Goal: Information Seeking & Learning: Learn about a topic

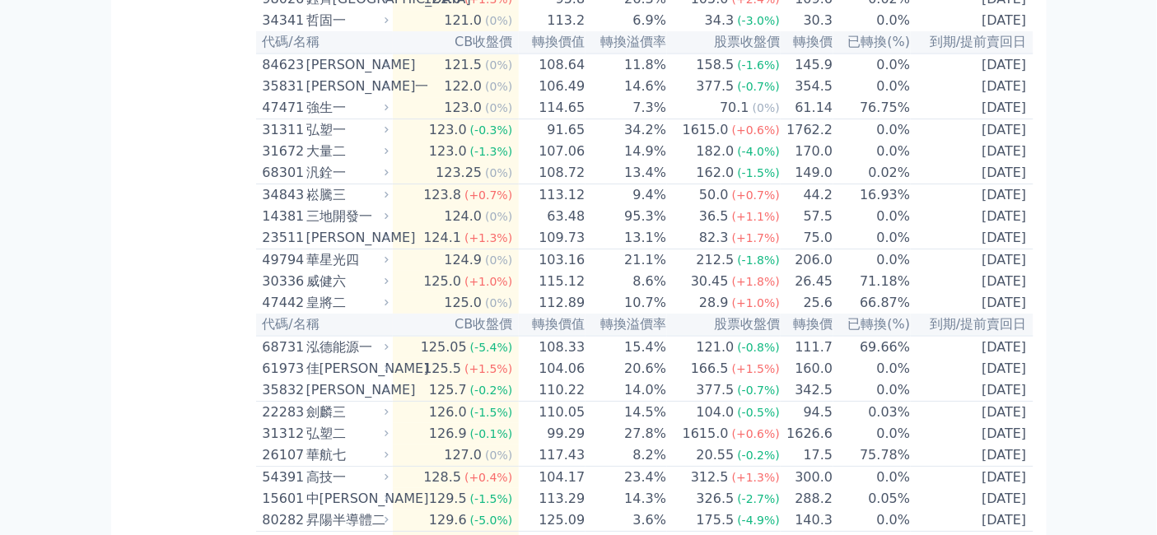
scroll to position [6038, 0]
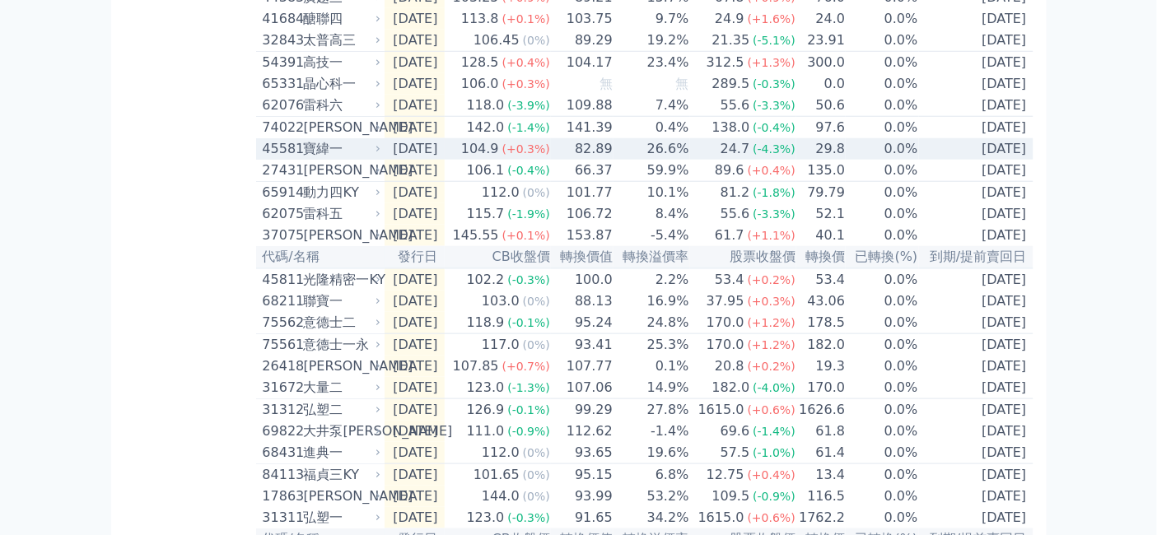
scroll to position [548, 0]
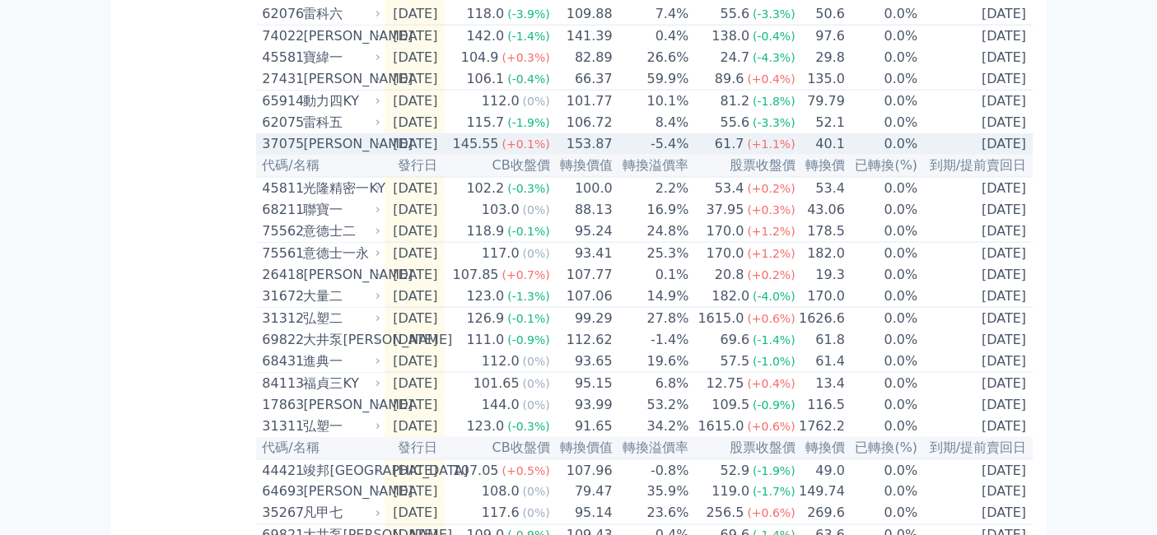
click at [304, 154] on div "[PERSON_NAME]" at bounding box center [341, 144] width 74 height 20
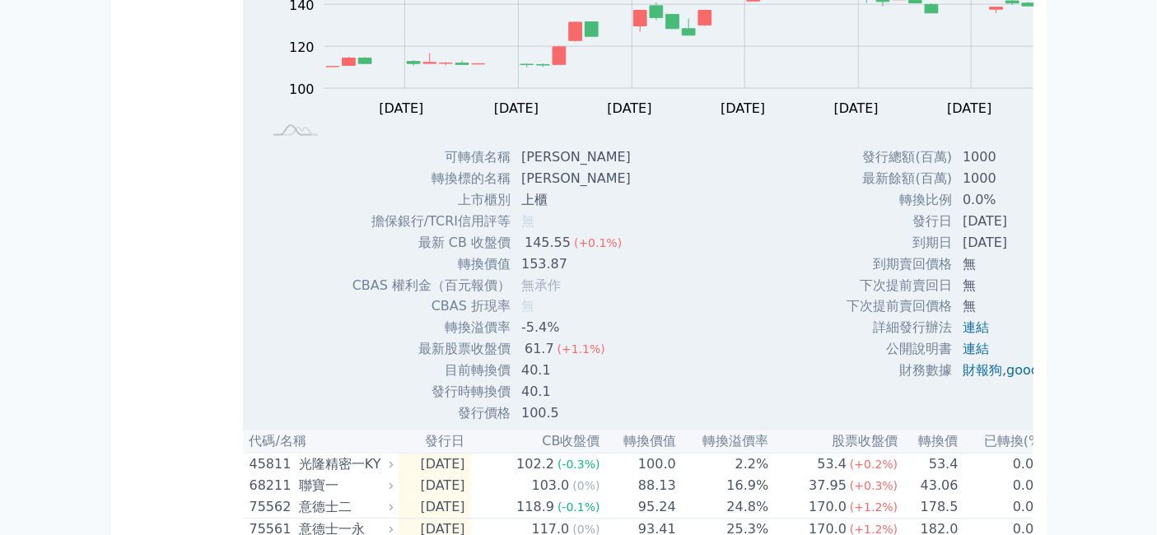
scroll to position [731, 0]
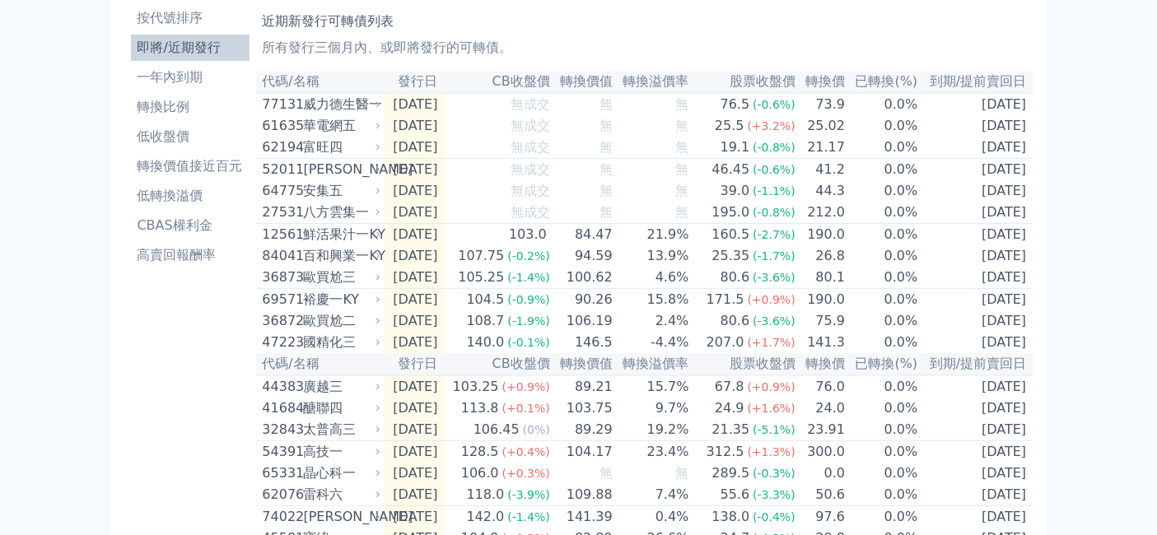
scroll to position [0, 0]
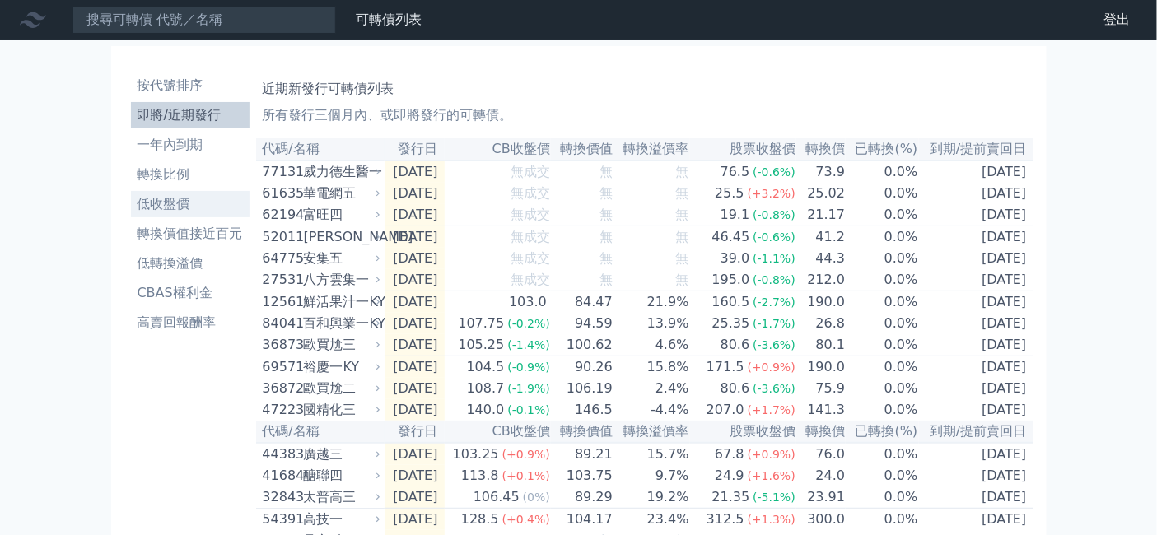
click at [131, 214] on li "低收盤價" at bounding box center [190, 204] width 119 height 20
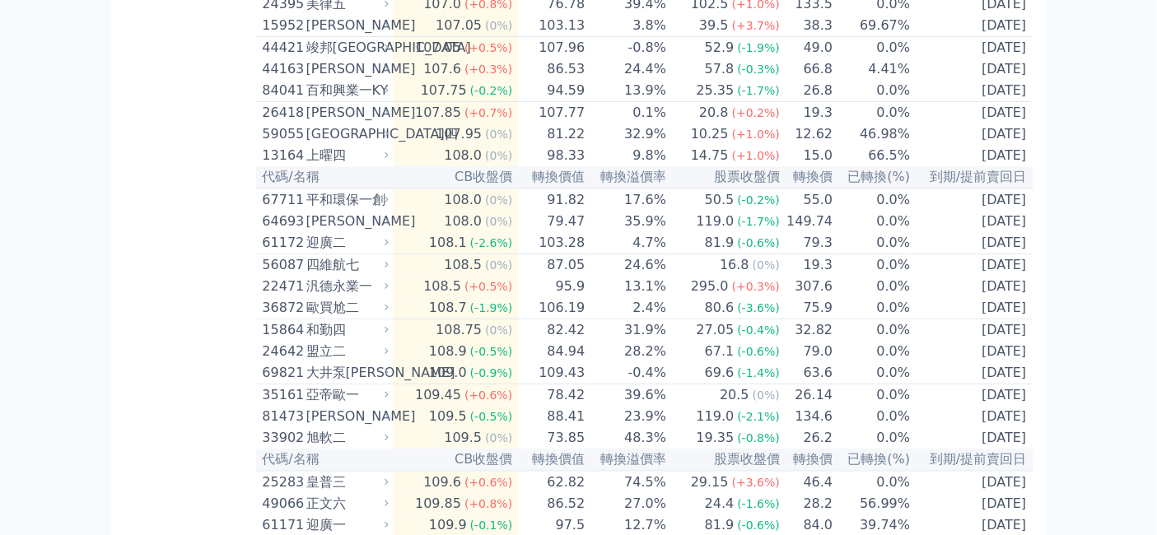
scroll to position [4300, 0]
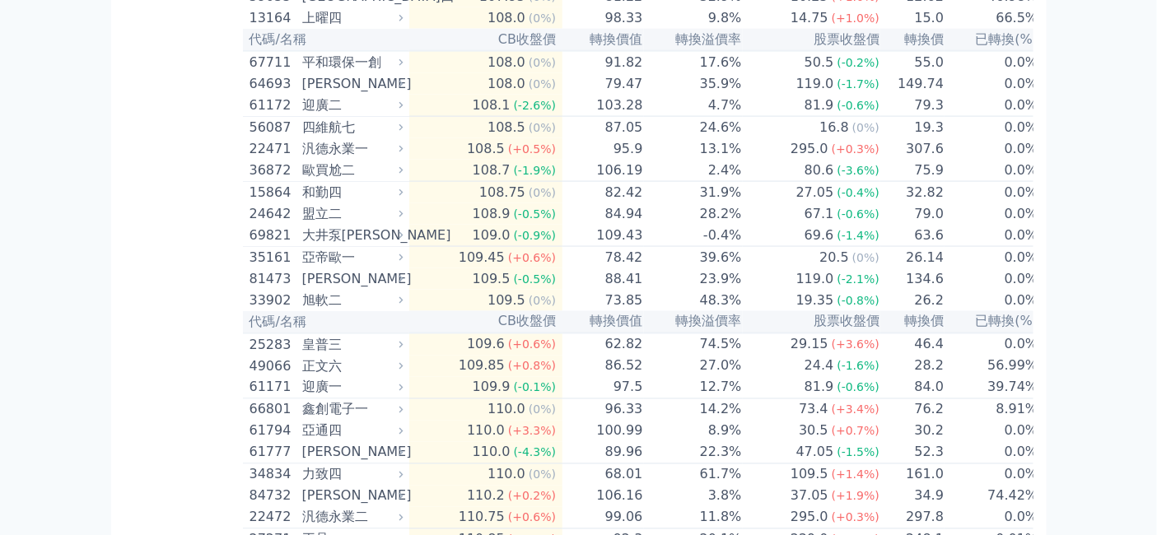
scroll to position [4757, 0]
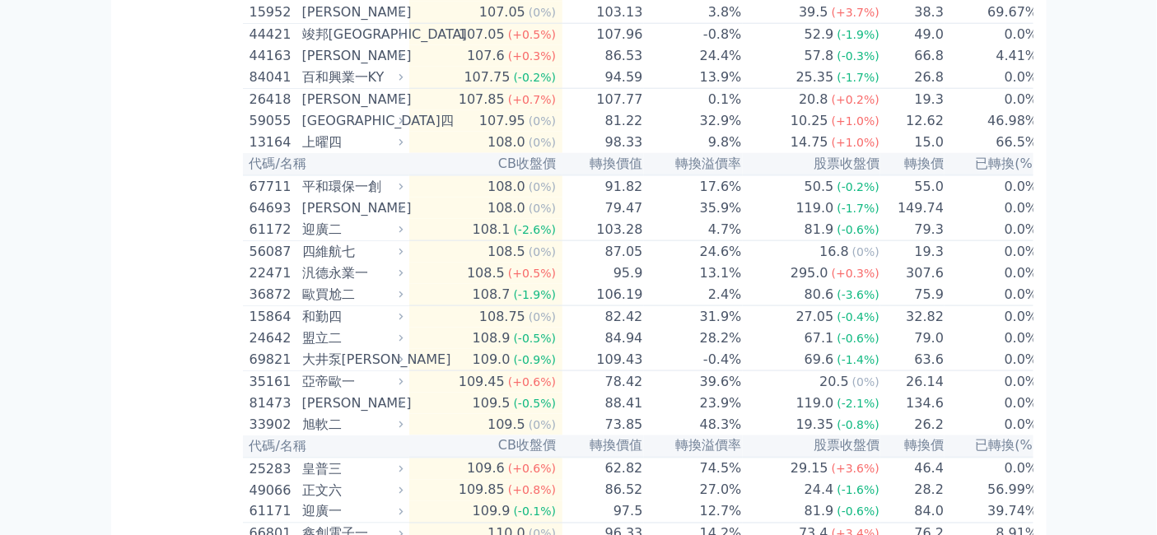
drag, startPoint x: 478, startPoint y: 154, endPoint x: 532, endPoint y: 165, distance: 55.4
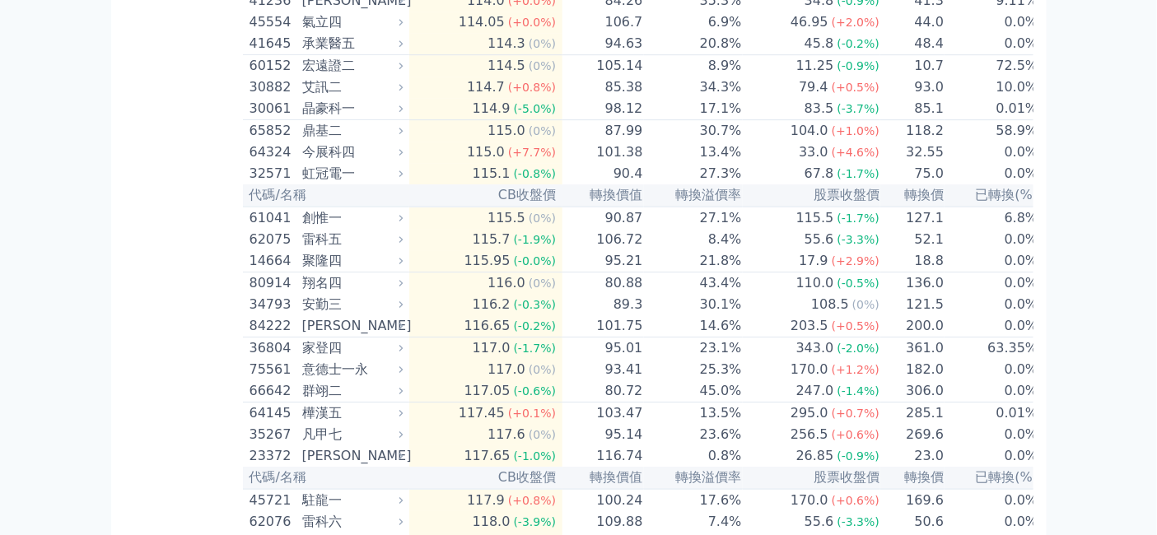
scroll to position [5946, 0]
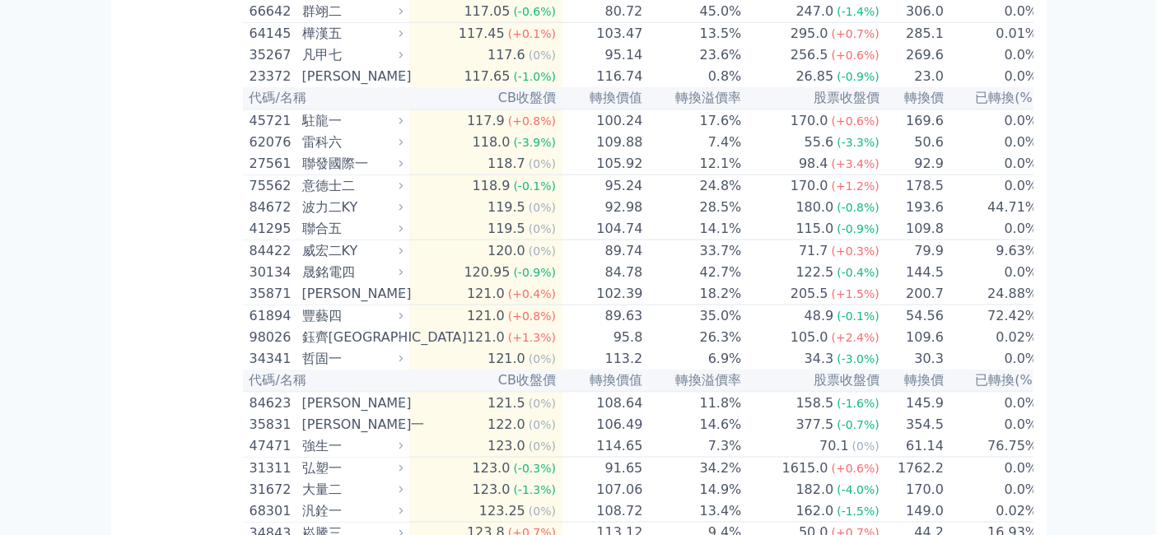
scroll to position [6861, 0]
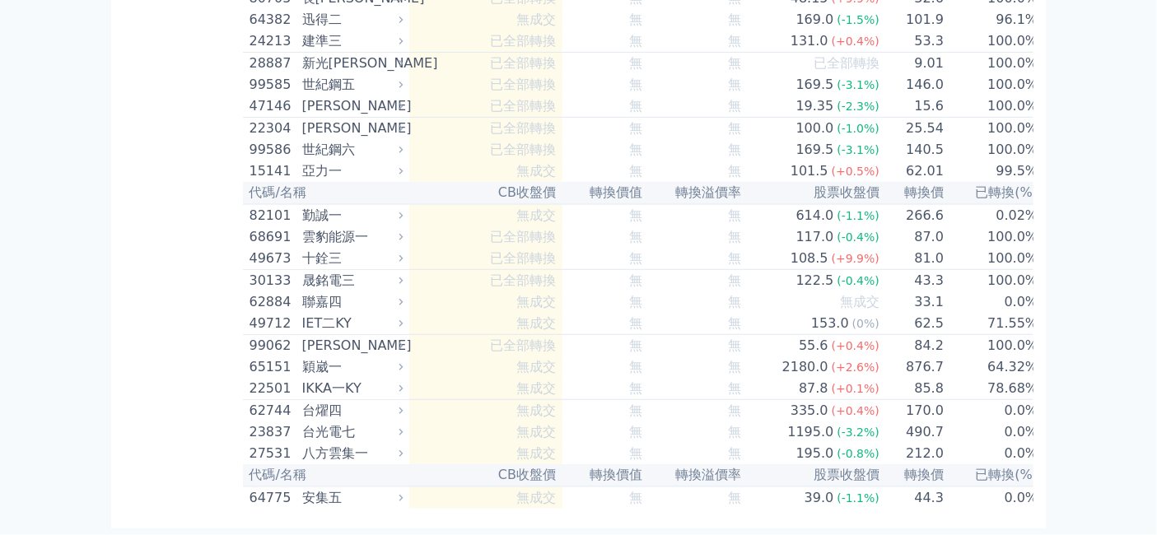
scroll to position [11069, 0]
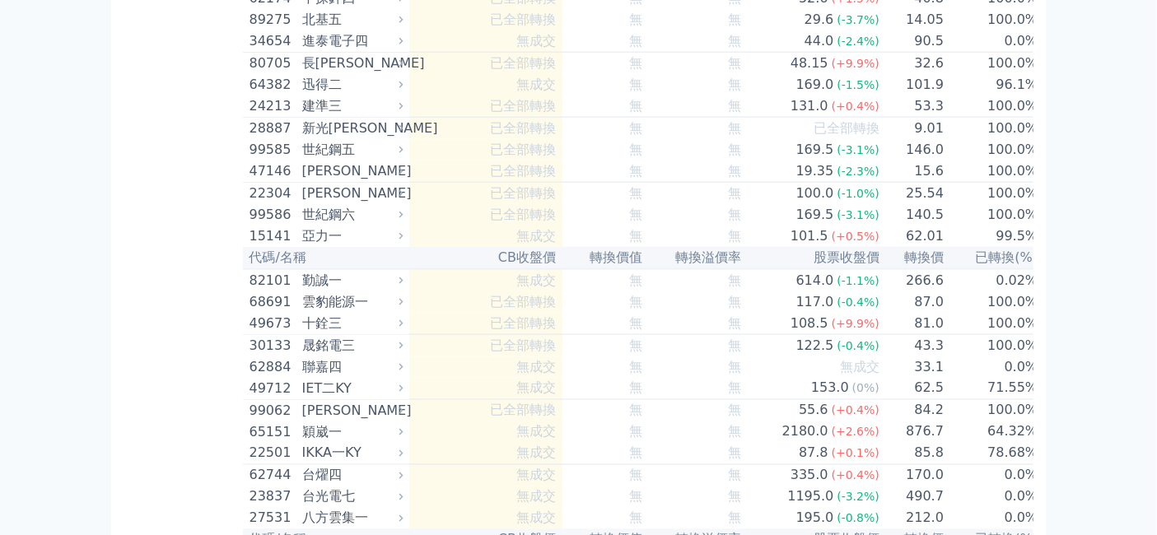
scroll to position [11344, 0]
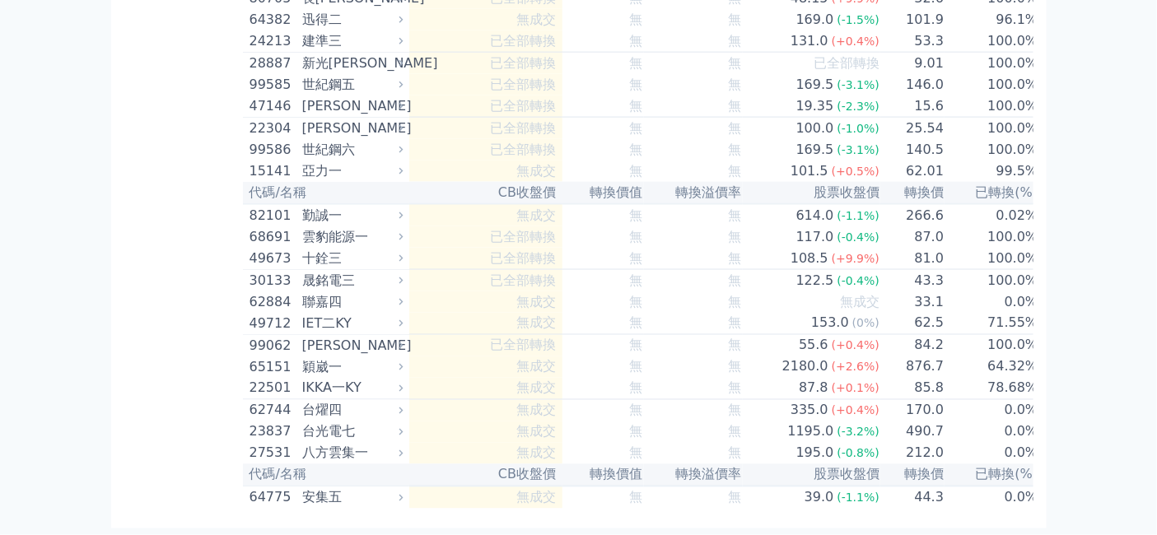
drag, startPoint x: 478, startPoint y: 380, endPoint x: 504, endPoint y: 380, distance: 25.5
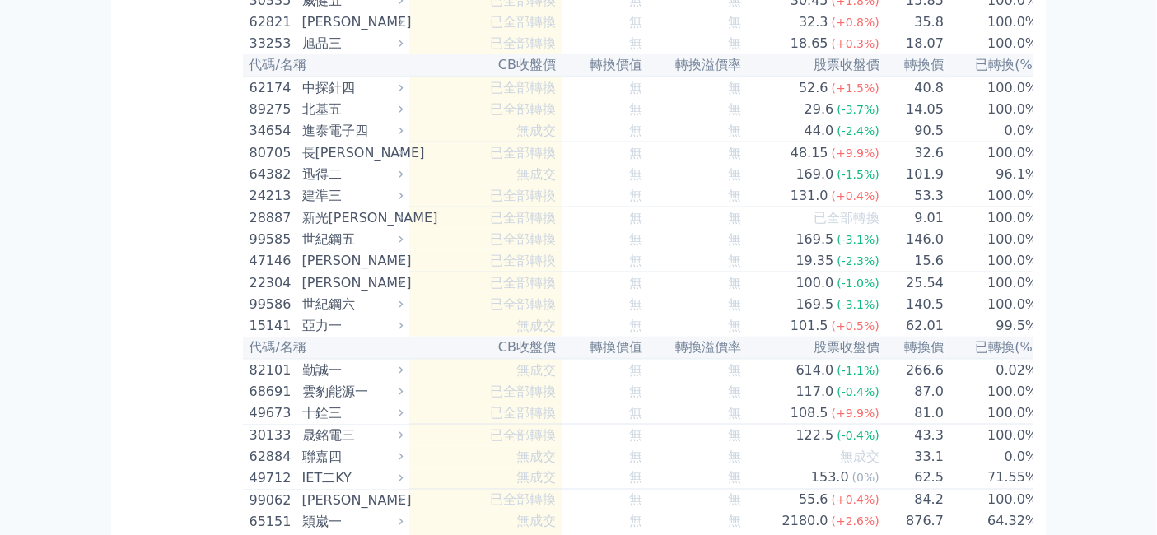
scroll to position [10978, 0]
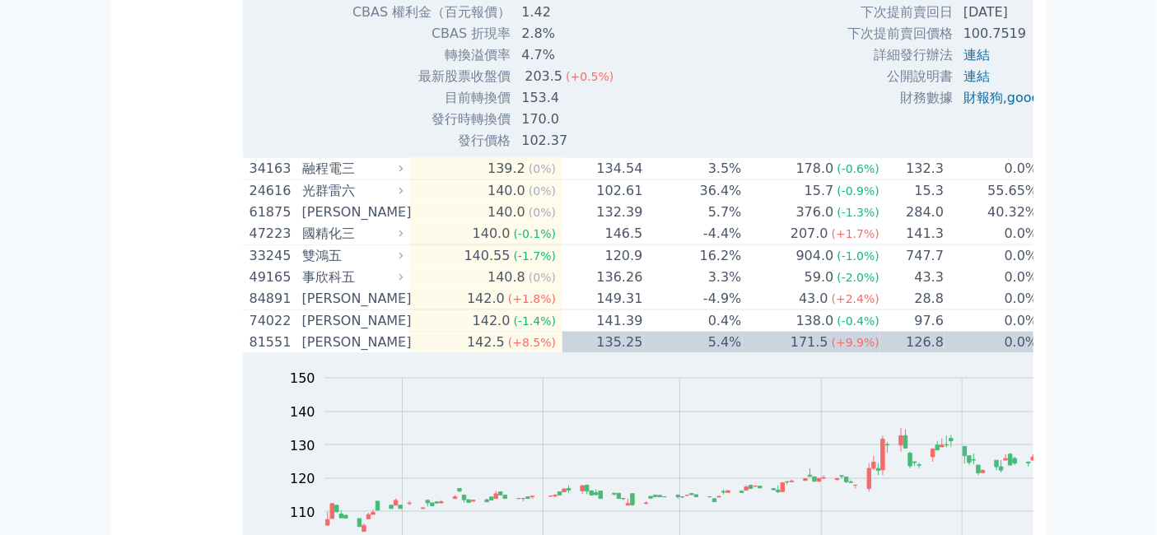
scroll to position [9057, 0]
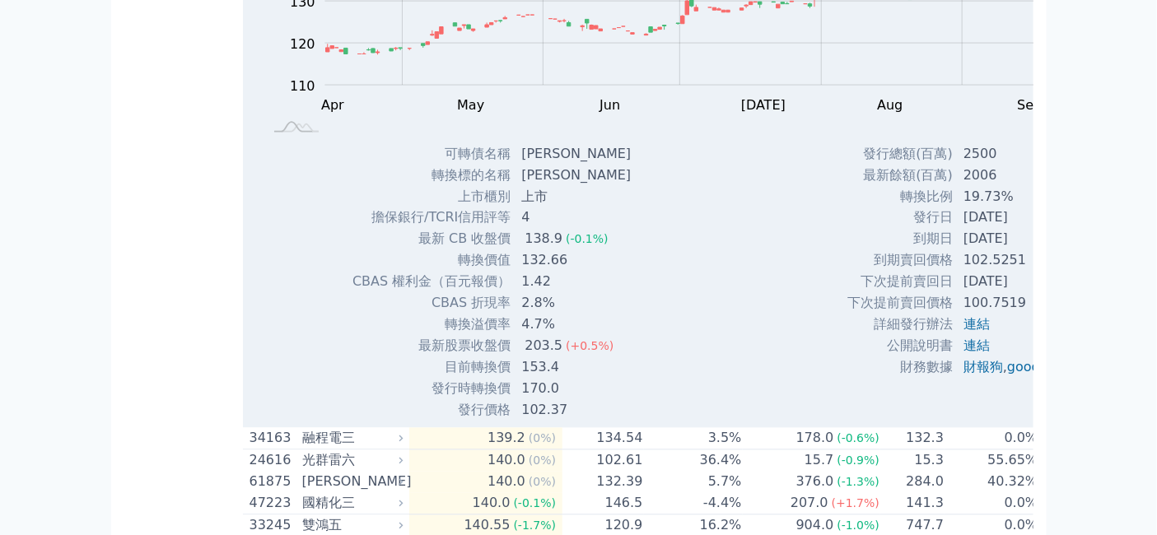
scroll to position [9423, 0]
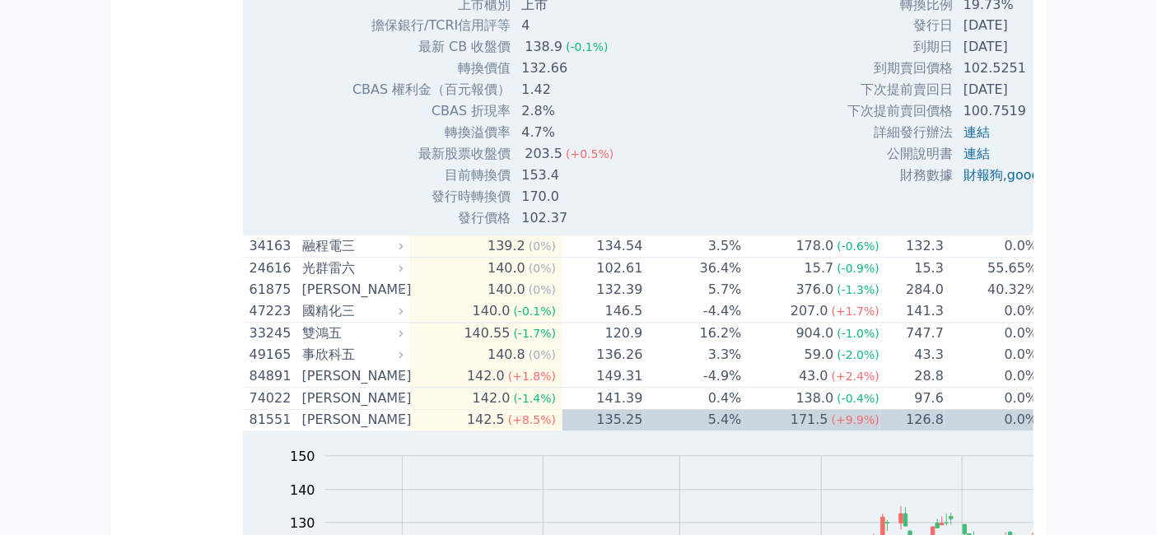
drag, startPoint x: 479, startPoint y: 319, endPoint x: 524, endPoint y: 332, distance: 47.2
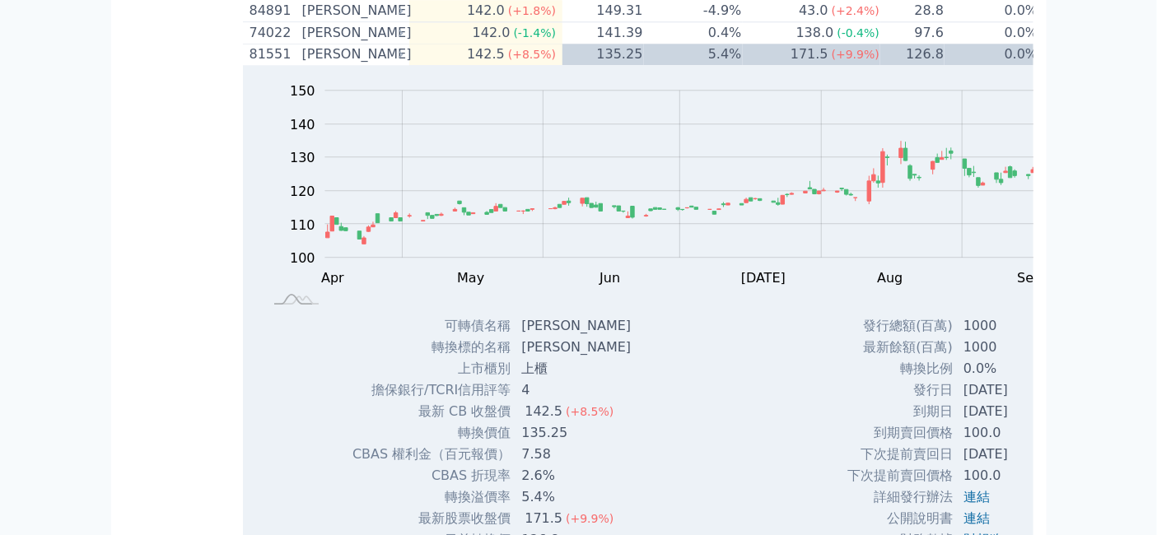
scroll to position [9880, 0]
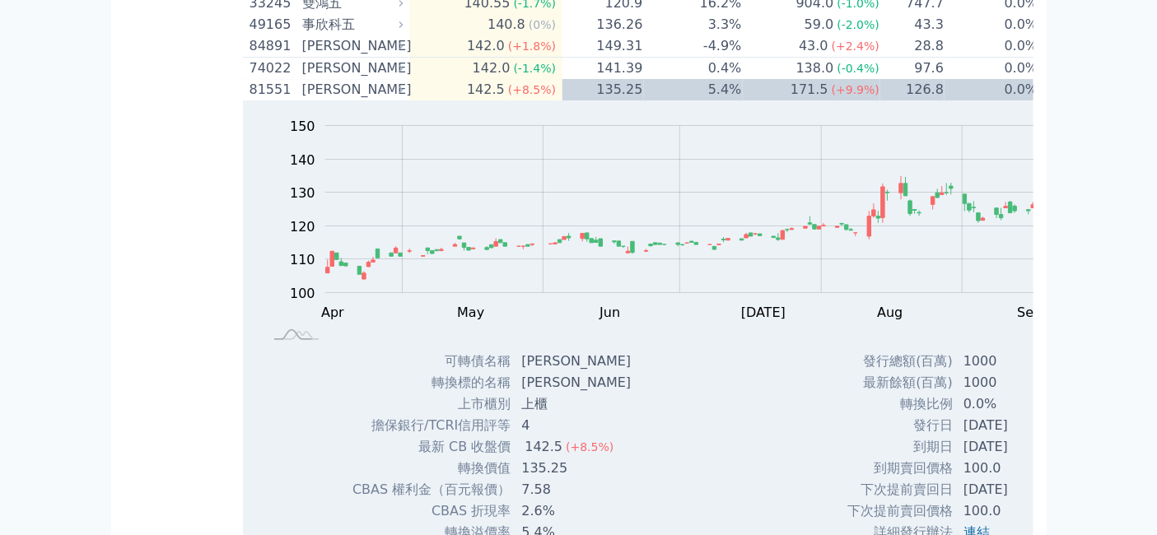
scroll to position [10155, 0]
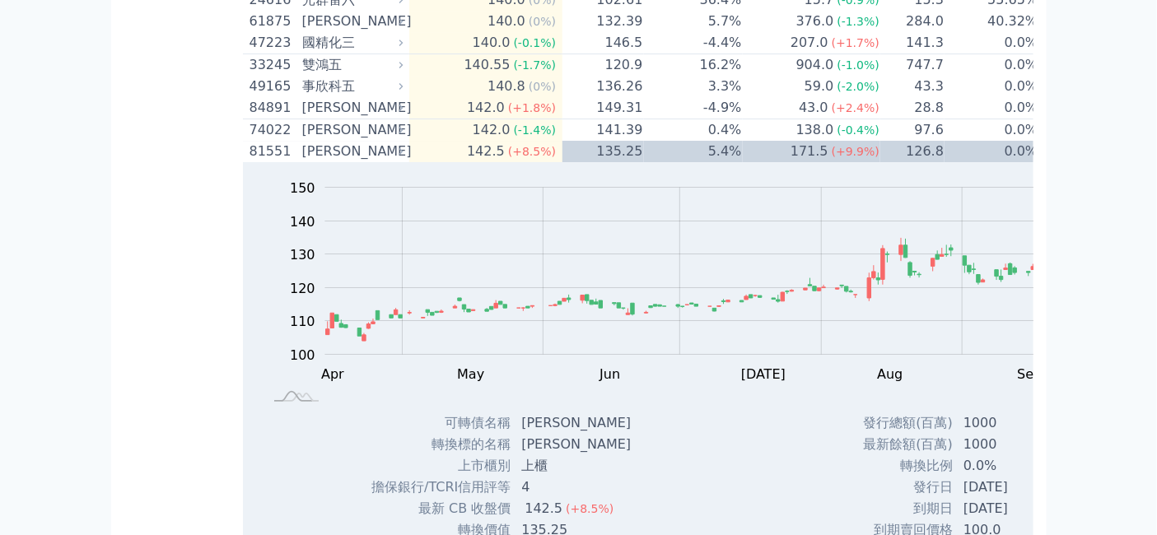
scroll to position [10246, 0]
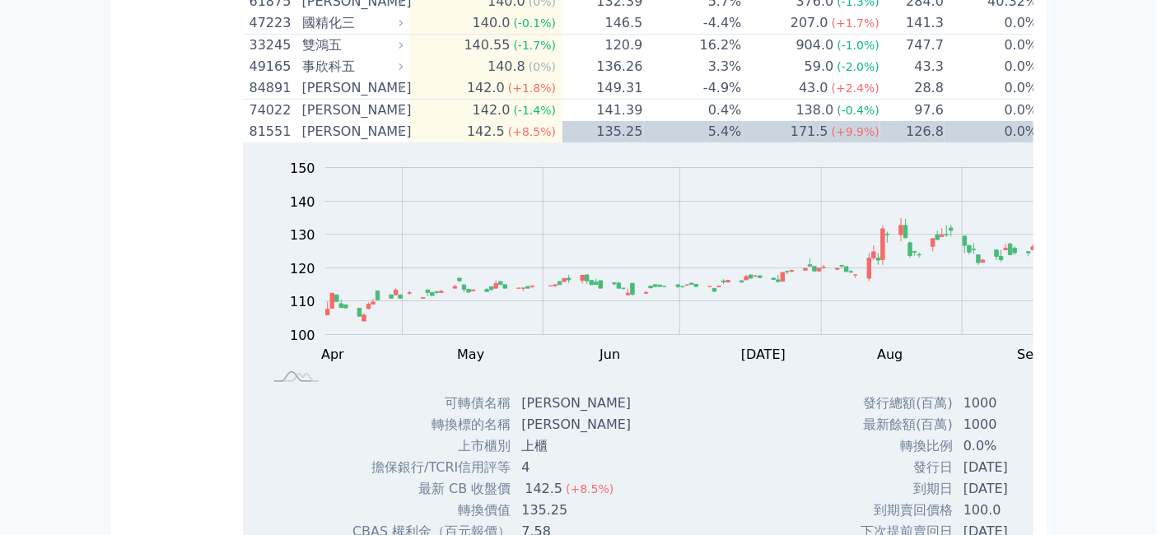
drag, startPoint x: 482, startPoint y: 314, endPoint x: 505, endPoint y: 311, distance: 23.2
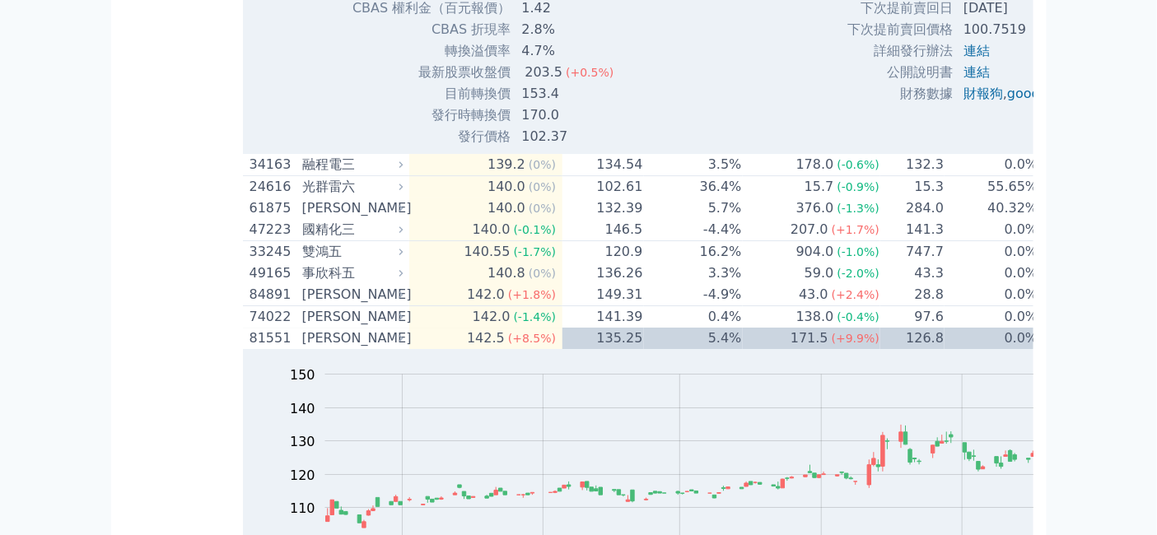
scroll to position [9972, 0]
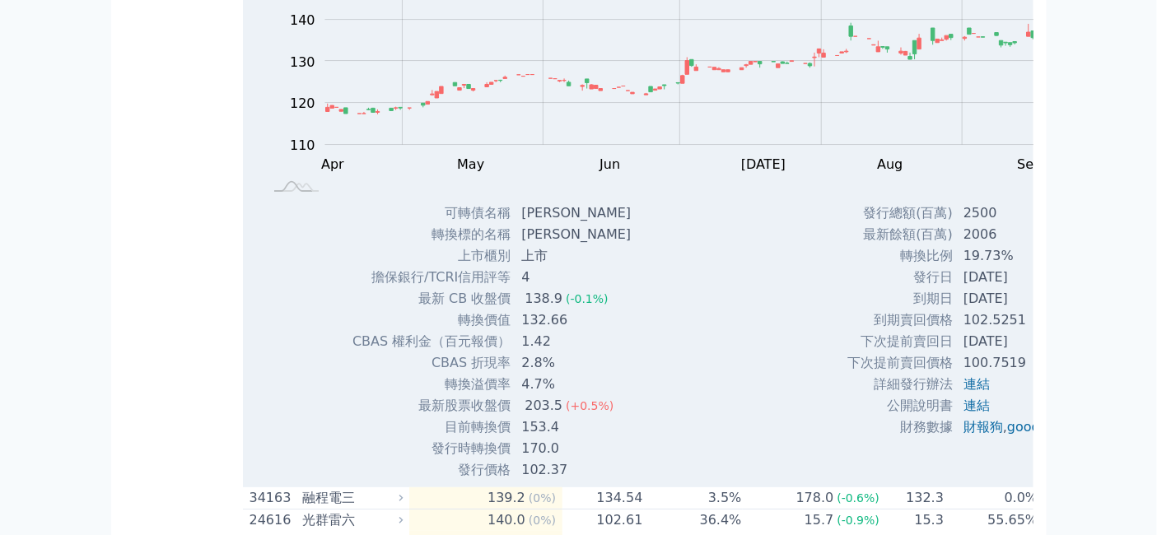
scroll to position [10246, 0]
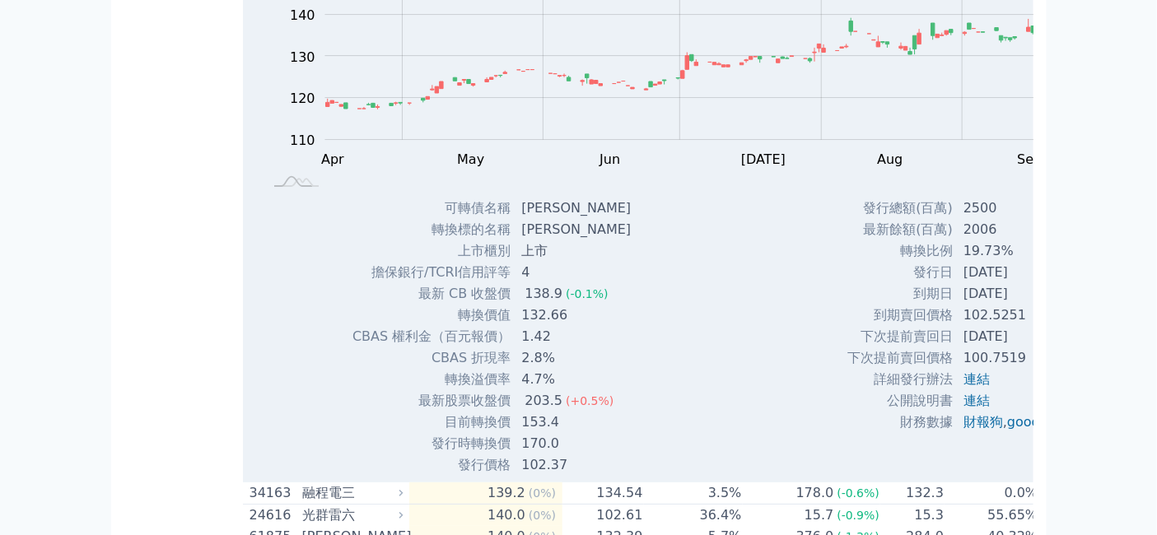
drag, startPoint x: 481, startPoint y: 197, endPoint x: 508, endPoint y: 193, distance: 27.4
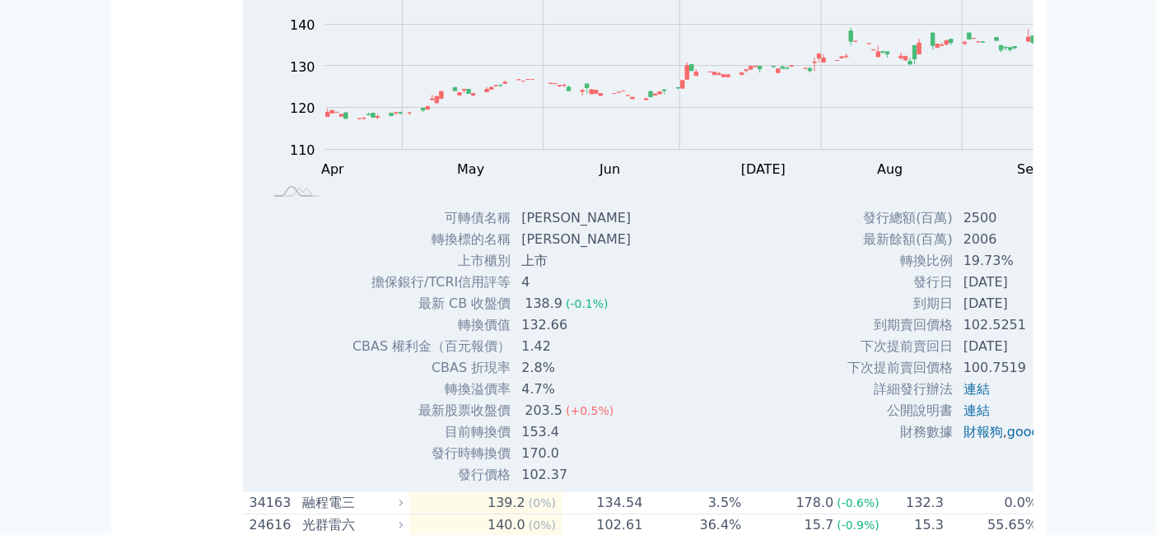
scroll to position [10063, 0]
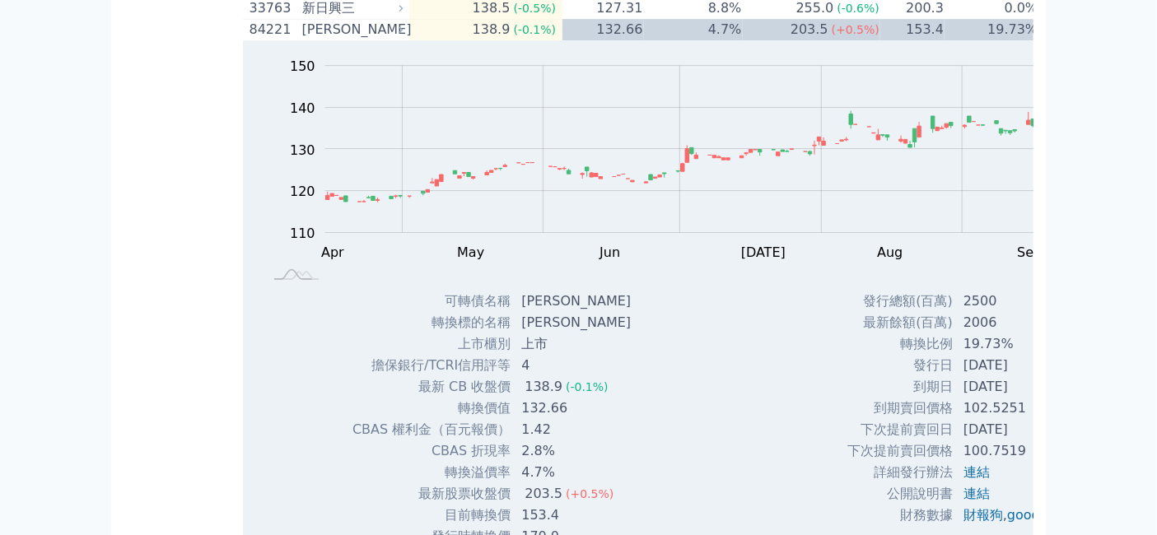
scroll to position [10155, 0]
drag, startPoint x: 478, startPoint y: 257, endPoint x: 503, endPoint y: 259, distance: 24.8
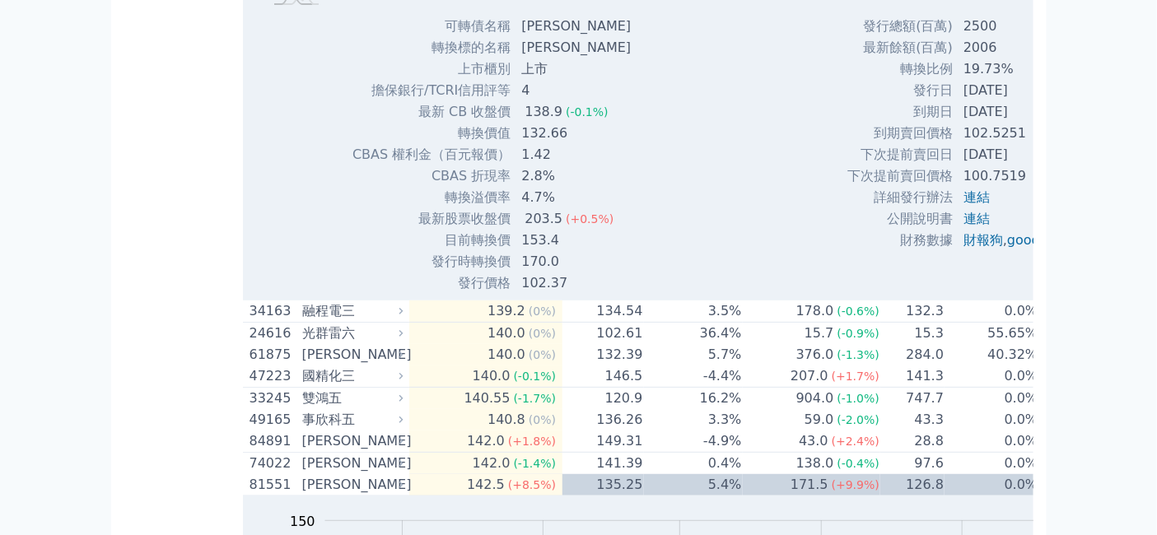
scroll to position [10429, 0]
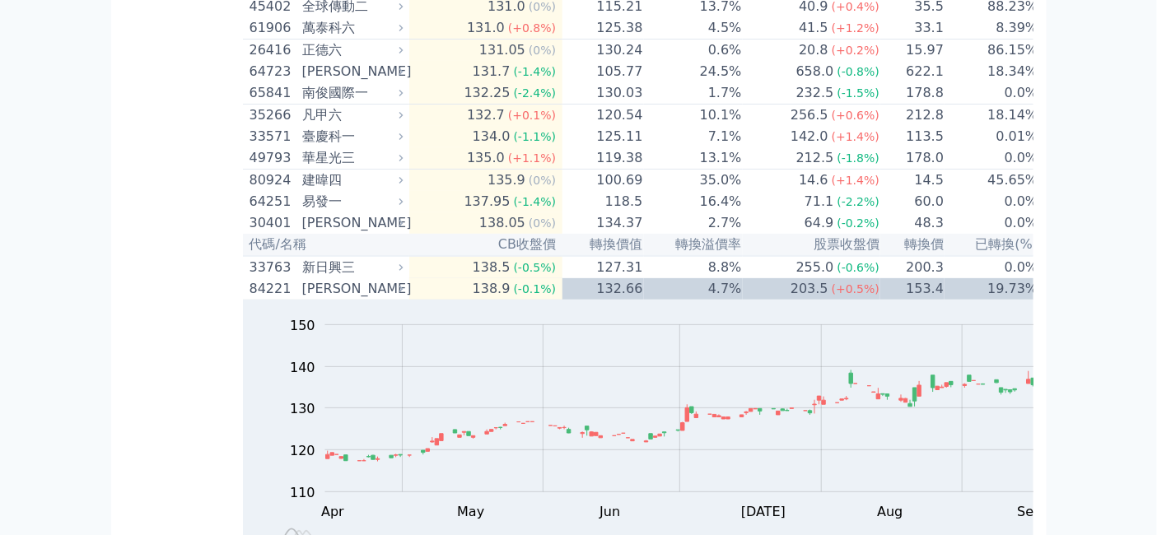
scroll to position [10704, 0]
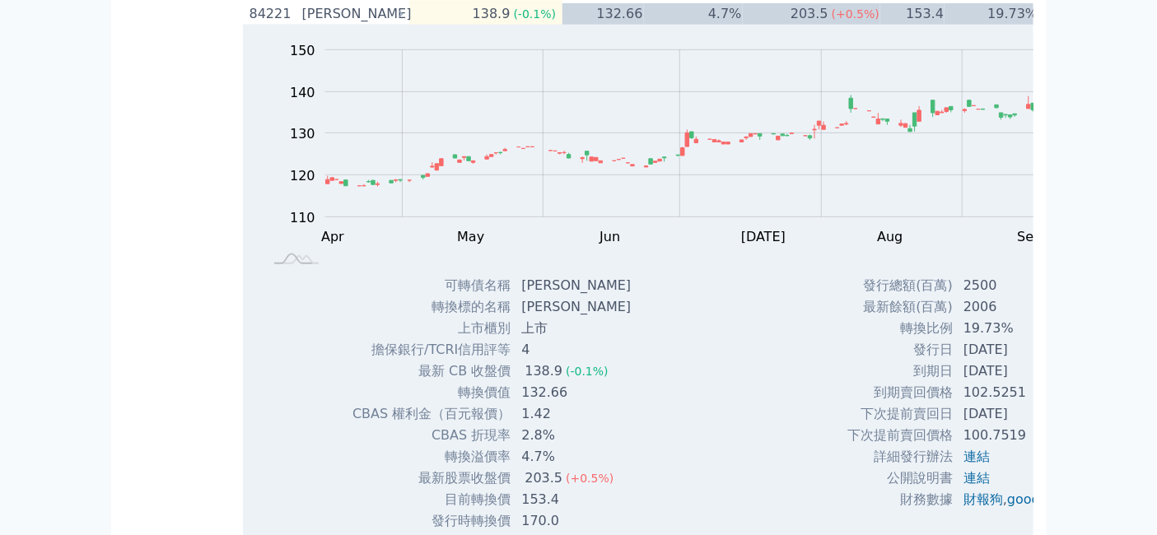
drag, startPoint x: 476, startPoint y: 378, endPoint x: 504, endPoint y: 379, distance: 28.0
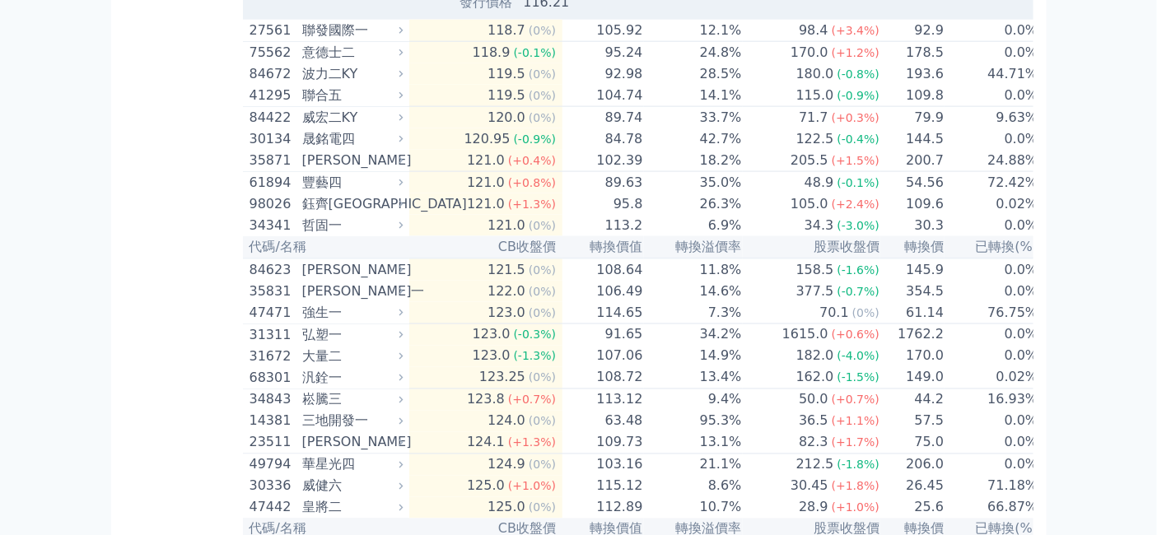
scroll to position [8965, 0]
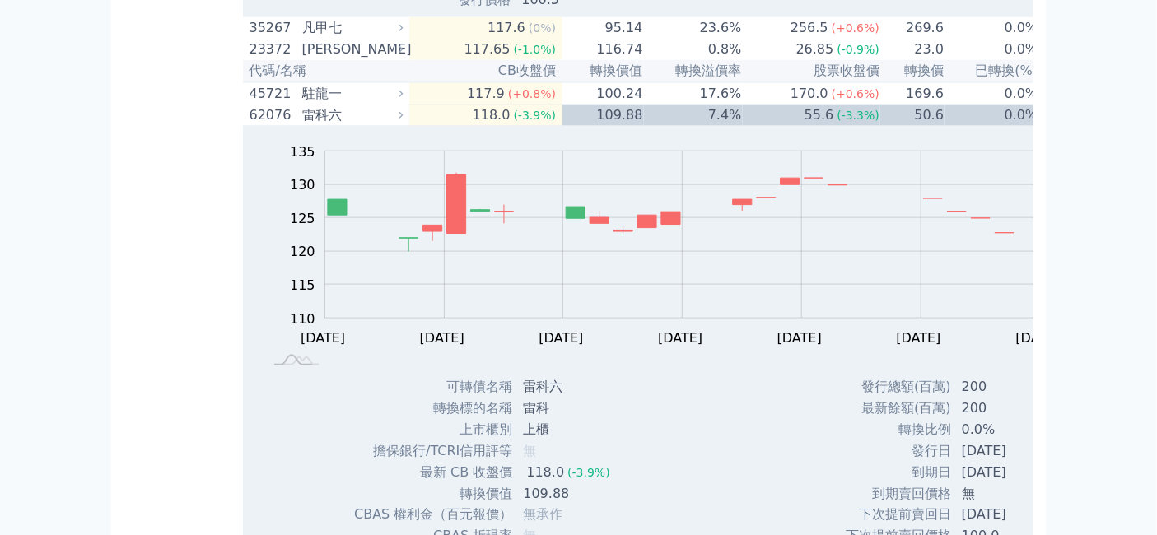
scroll to position [9057, 0]
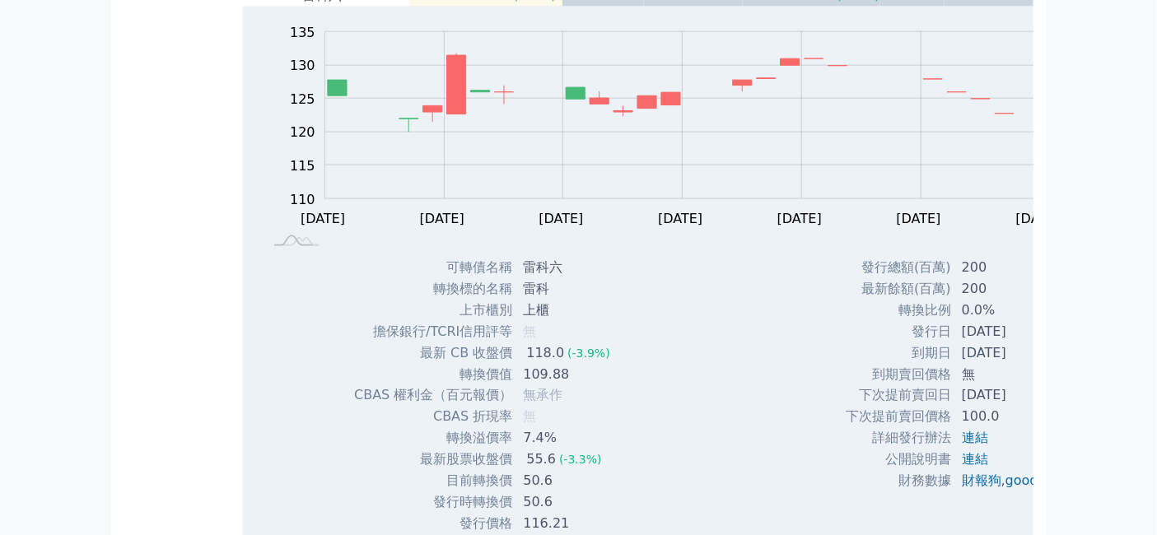
drag, startPoint x: 479, startPoint y: 342, endPoint x: 526, endPoint y: 349, distance: 47.5
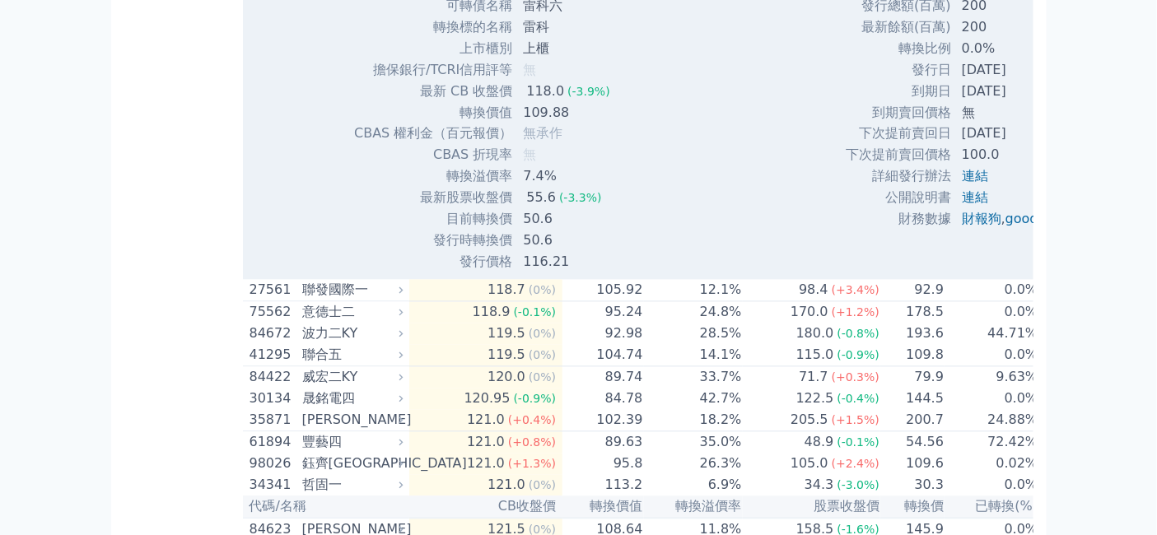
scroll to position [9423, 0]
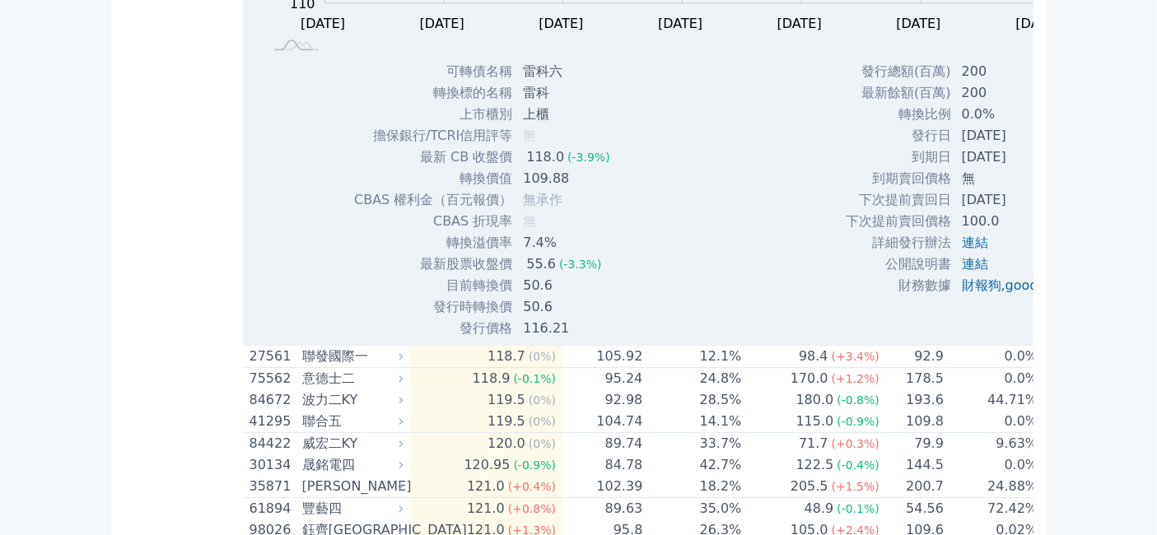
scroll to position [9880, 0]
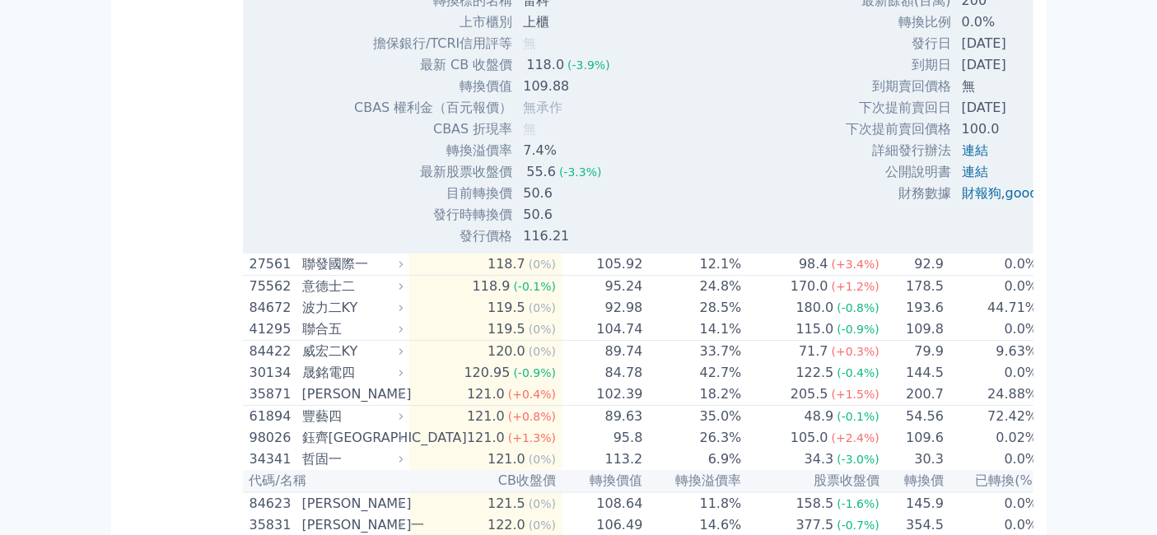
drag, startPoint x: 482, startPoint y: 178, endPoint x: 527, endPoint y: 188, distance: 46.4
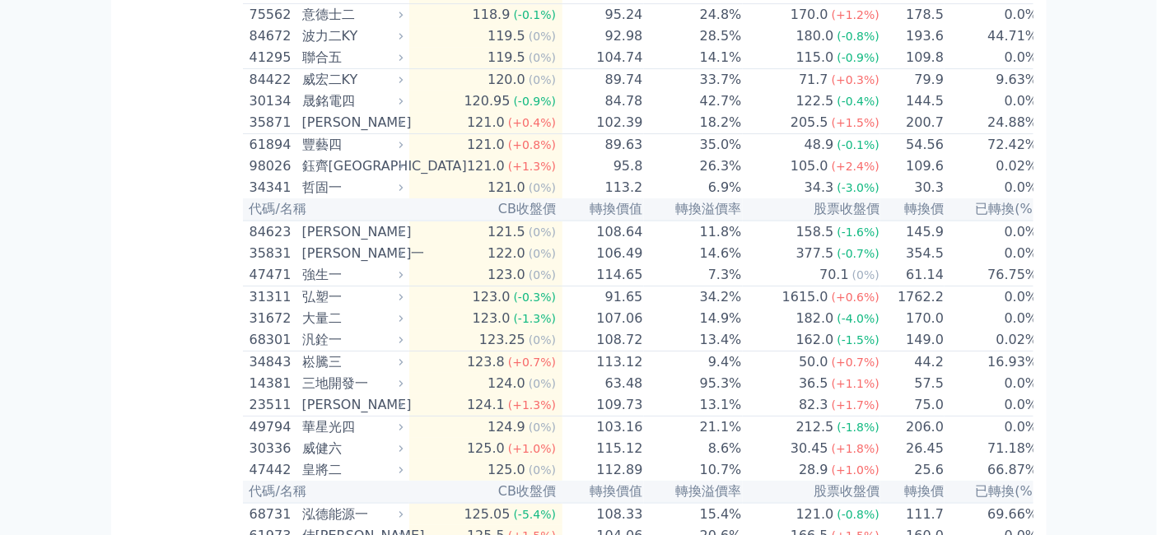
scroll to position [10155, 0]
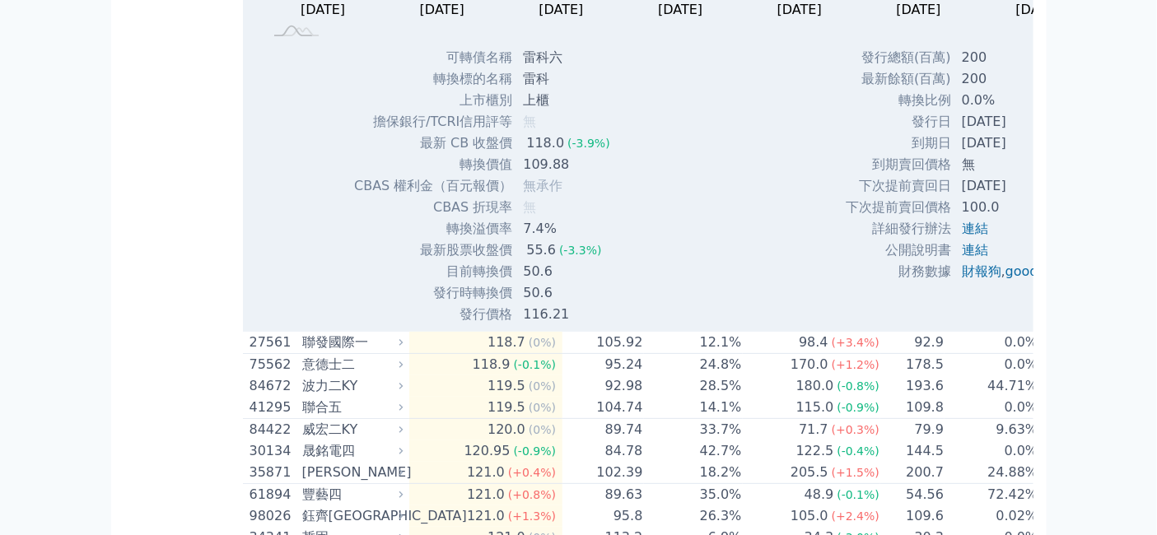
scroll to position [10429, 0]
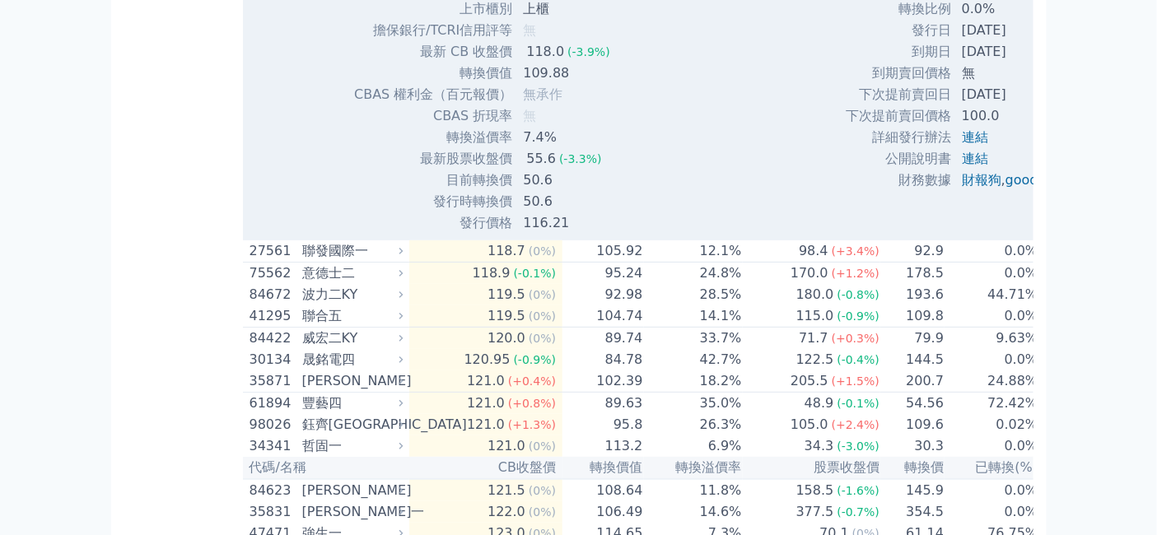
drag, startPoint x: 482, startPoint y: 277, endPoint x: 520, endPoint y: 275, distance: 38.8
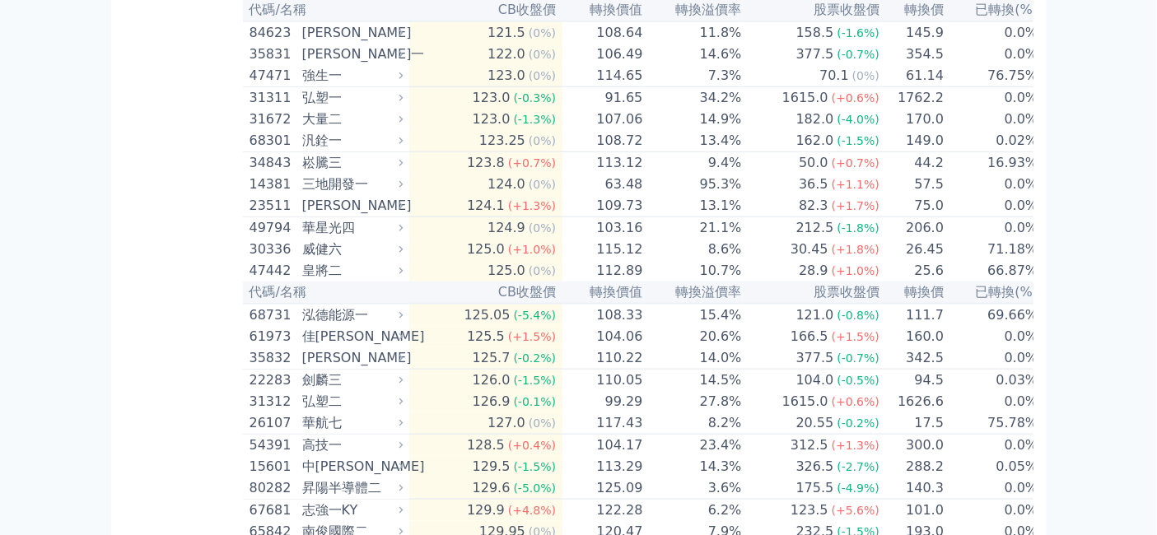
scroll to position [10978, 0]
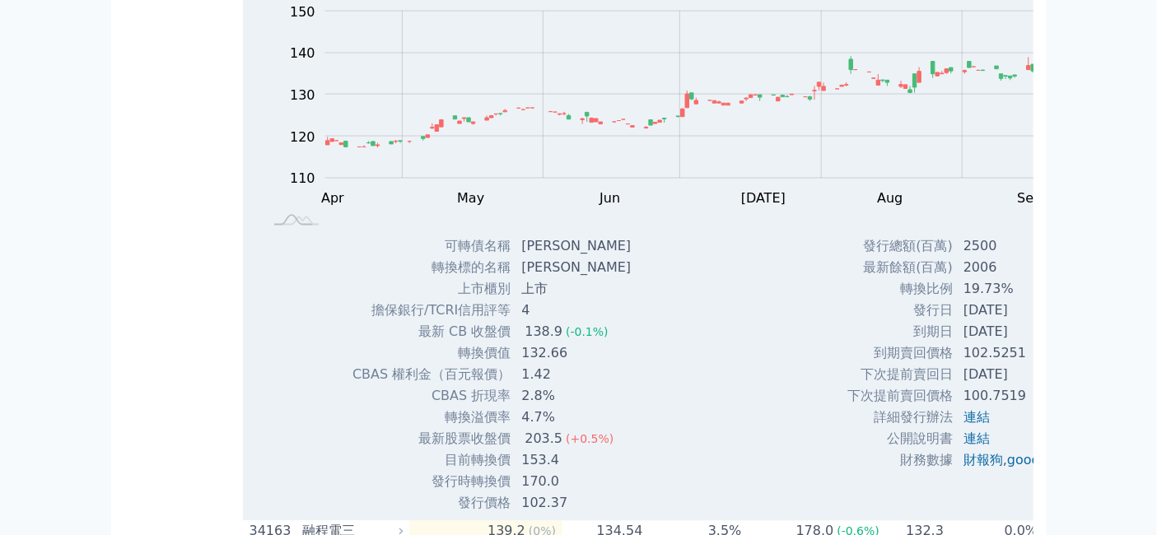
scroll to position [11252, 0]
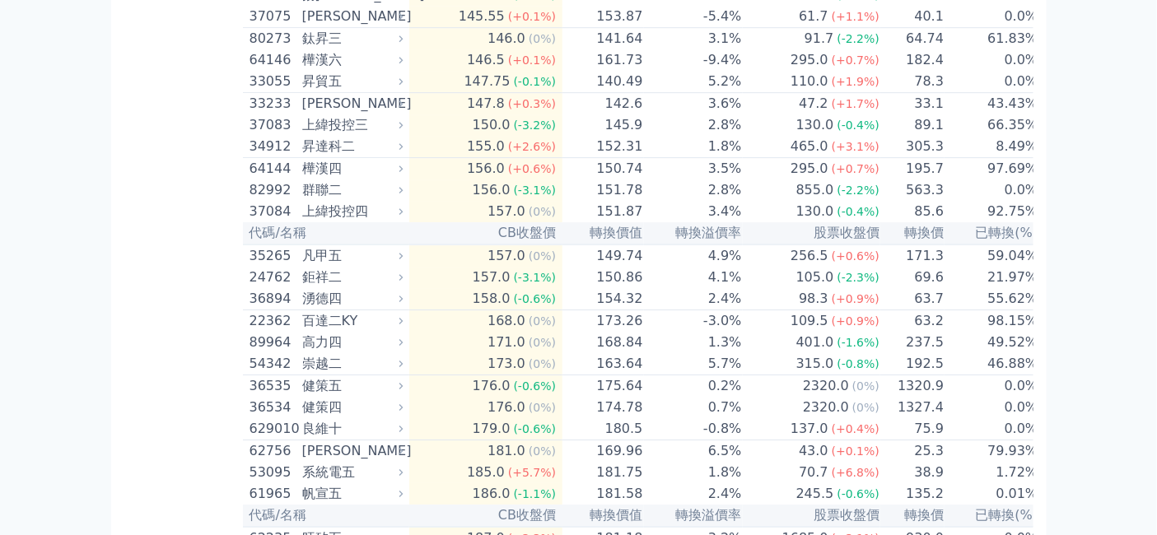
scroll to position [12167, 0]
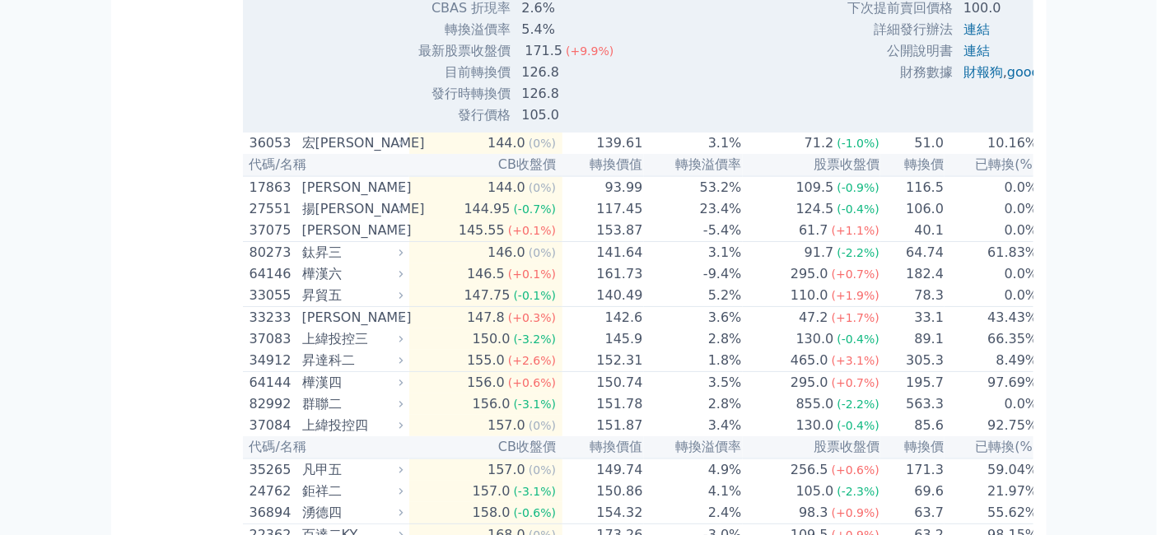
scroll to position [12442, 0]
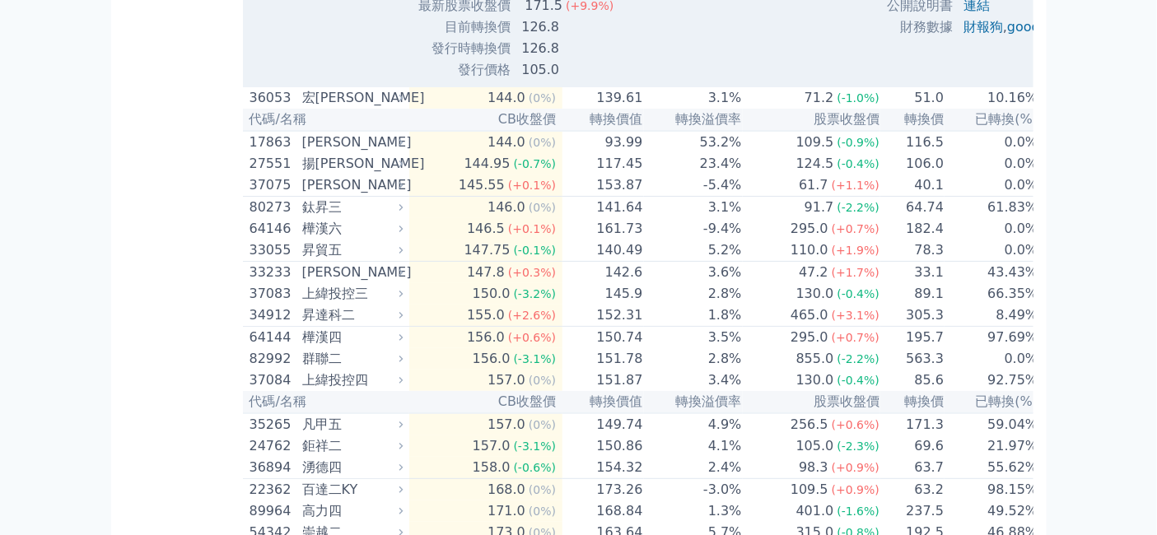
drag, startPoint x: 484, startPoint y: 333, endPoint x: 506, endPoint y: 333, distance: 21.4
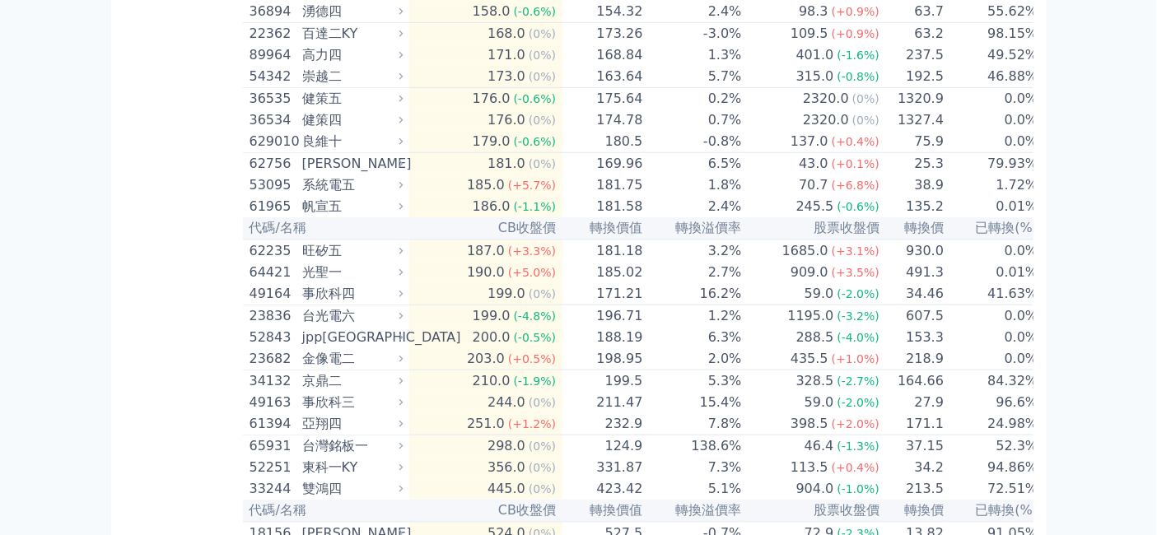
scroll to position [12899, 0]
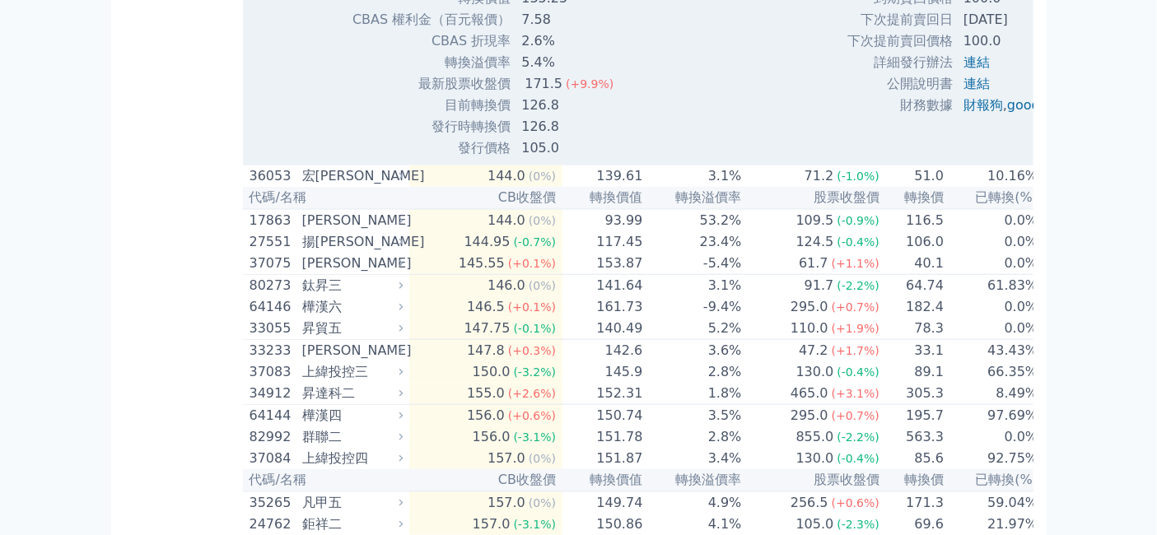
scroll to position [13174, 0]
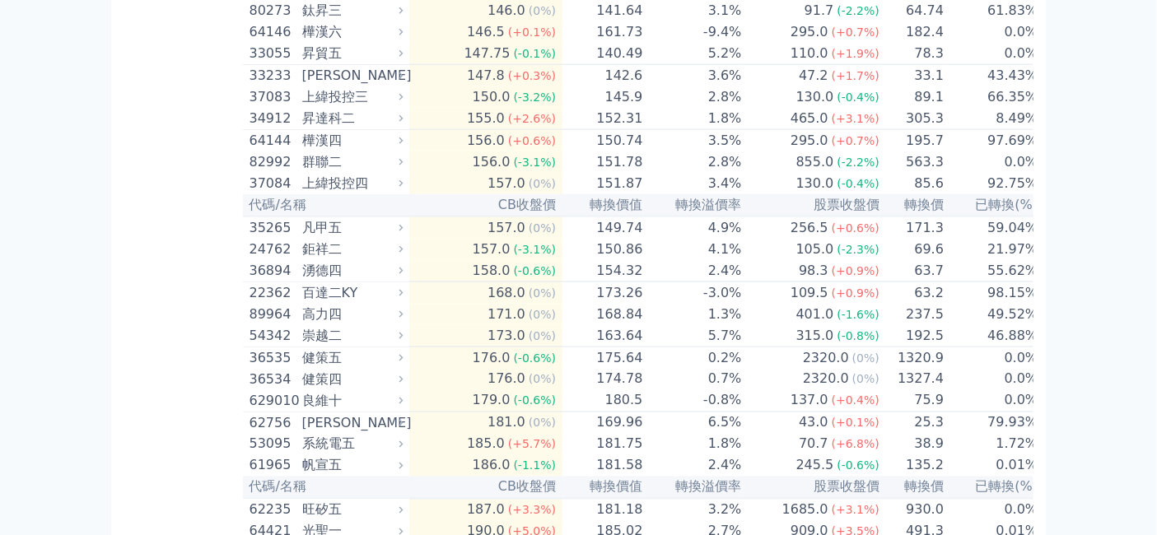
drag, startPoint x: 482, startPoint y: 354, endPoint x: 506, endPoint y: 356, distance: 24.8
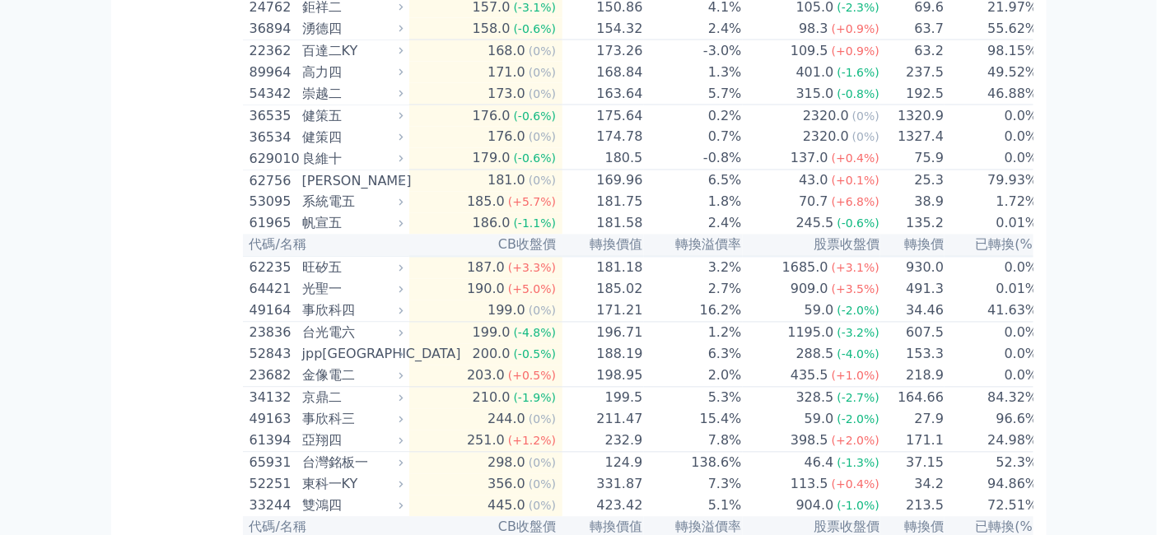
scroll to position [13540, 0]
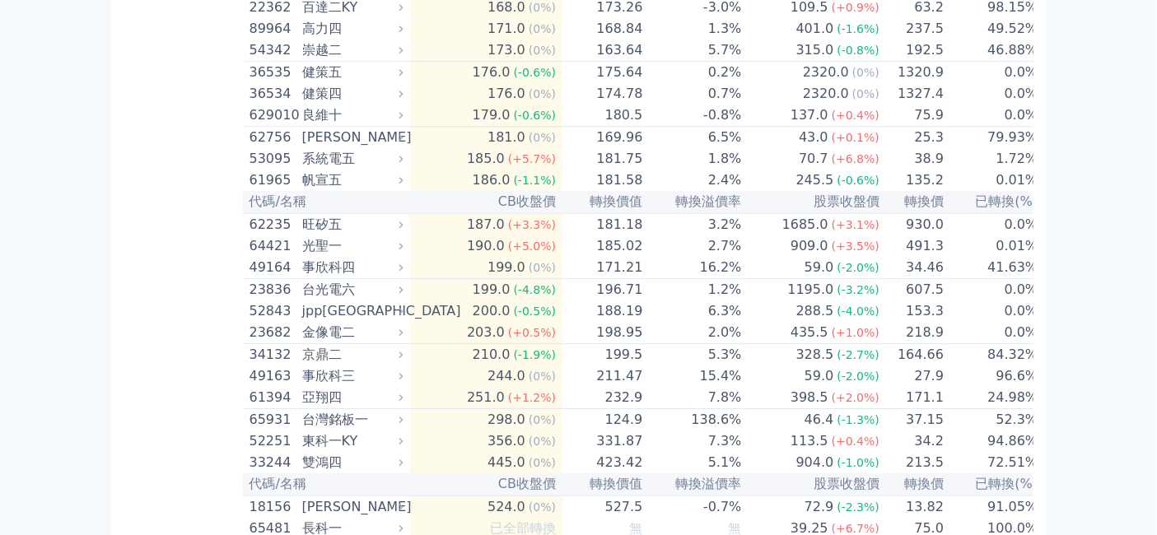
scroll to position [13997, 0]
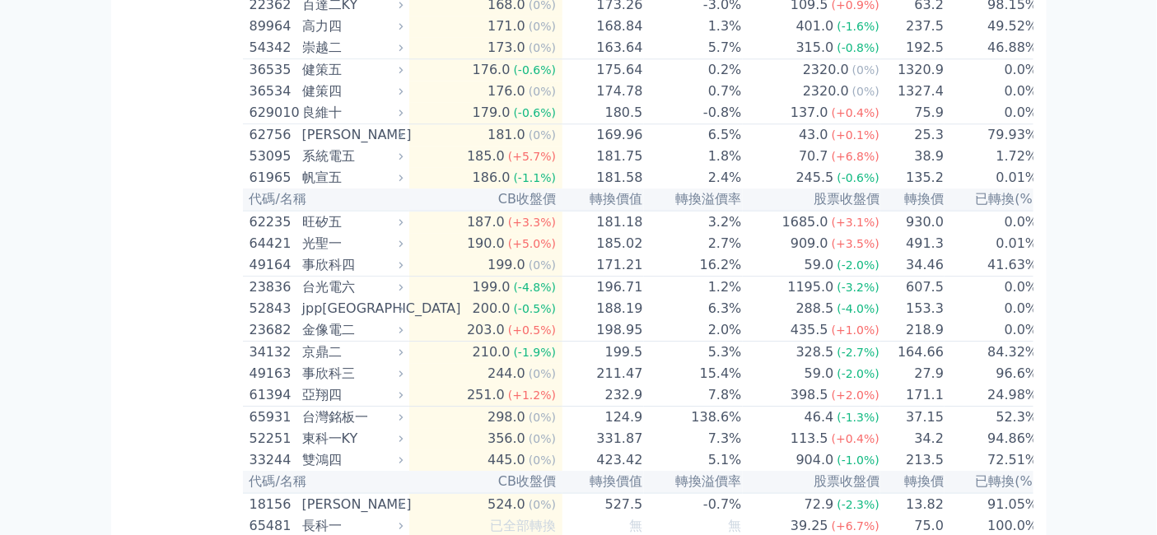
drag, startPoint x: 480, startPoint y: 199, endPoint x: 503, endPoint y: 199, distance: 23.1
copy td "順德"
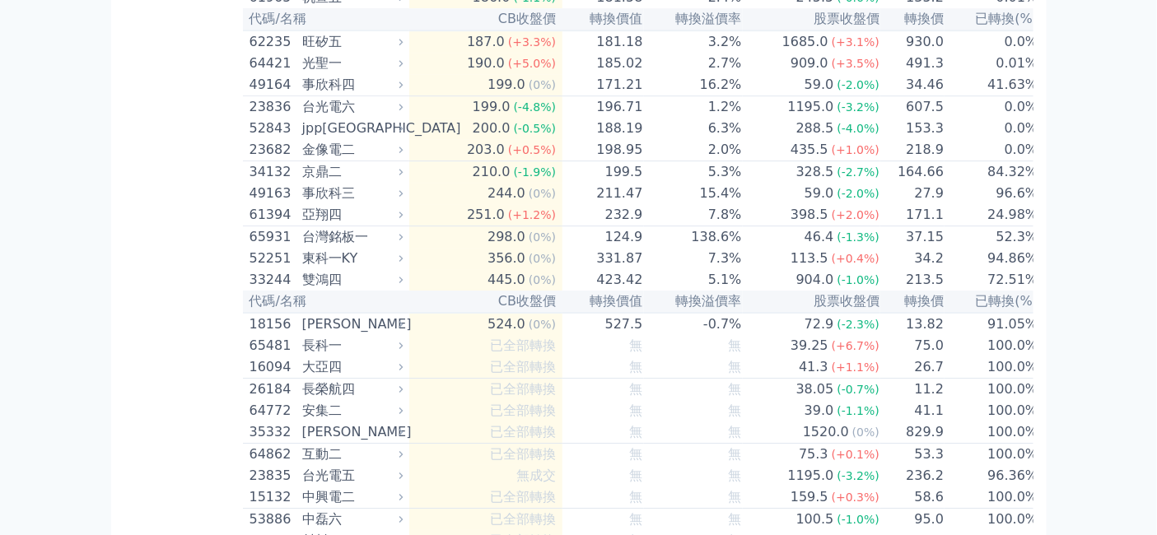
scroll to position [14180, 0]
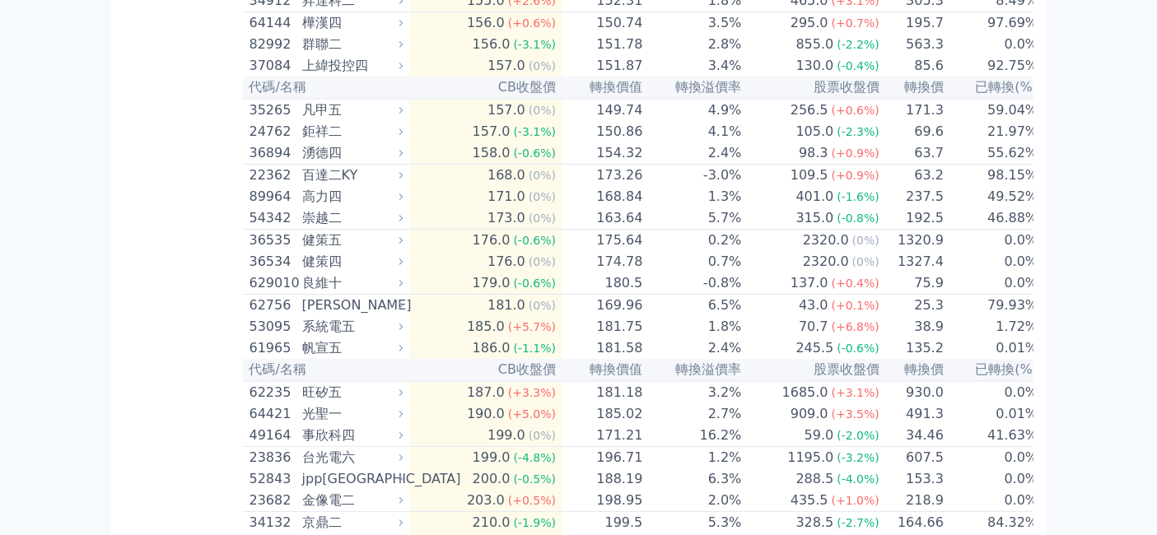
scroll to position [14271, 0]
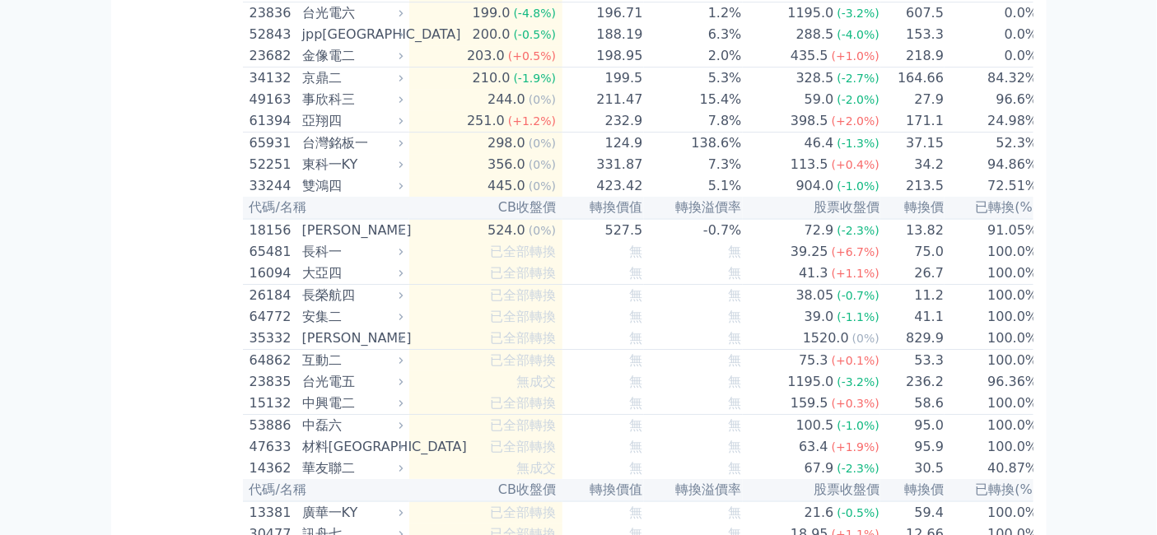
scroll to position [14363, 0]
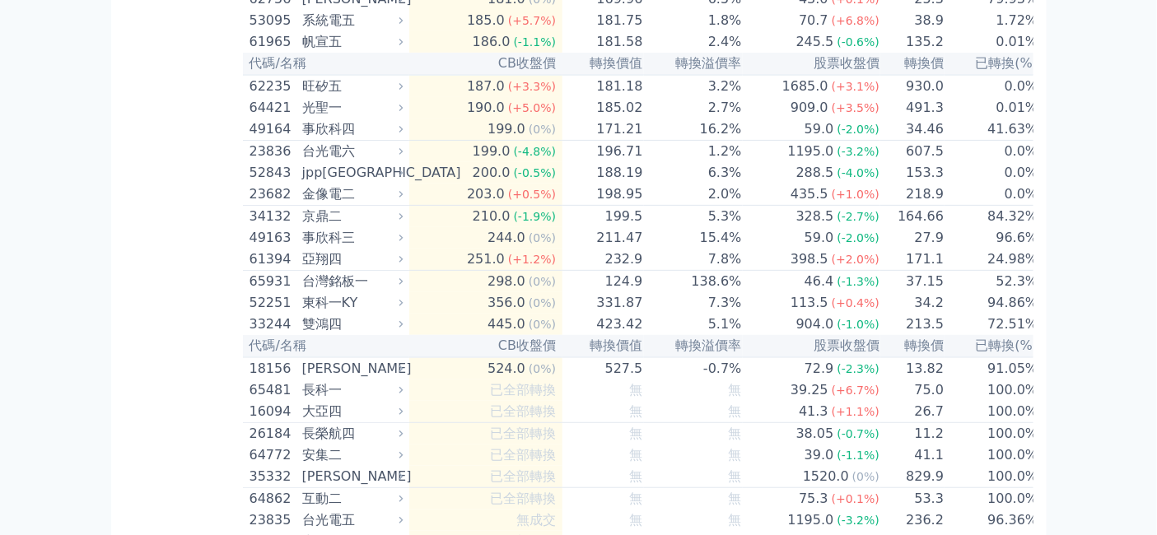
scroll to position [14728, 0]
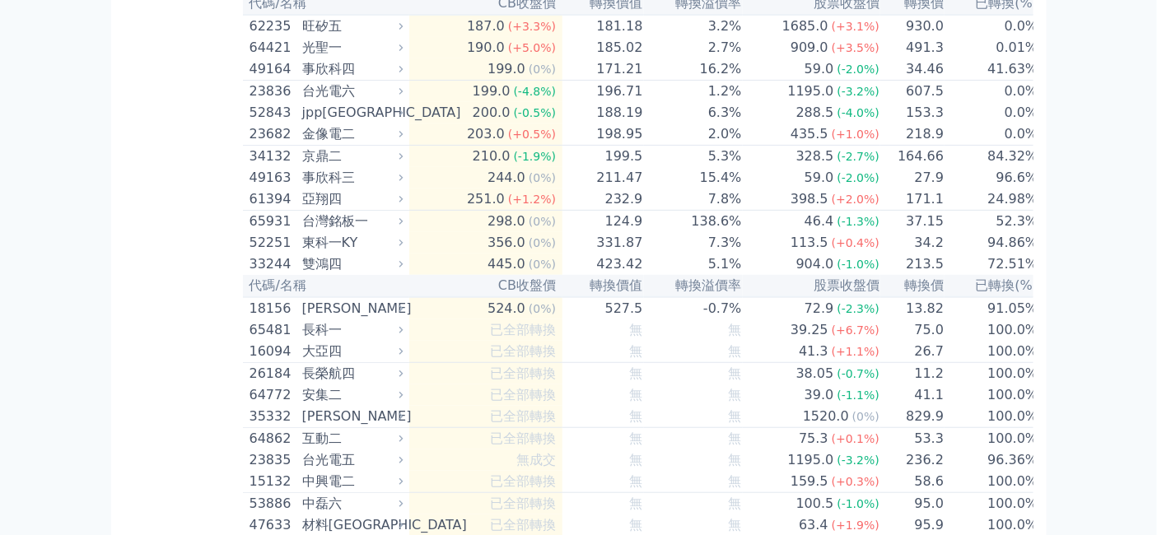
drag, startPoint x: 484, startPoint y: 309, endPoint x: 504, endPoint y: 309, distance: 19.8
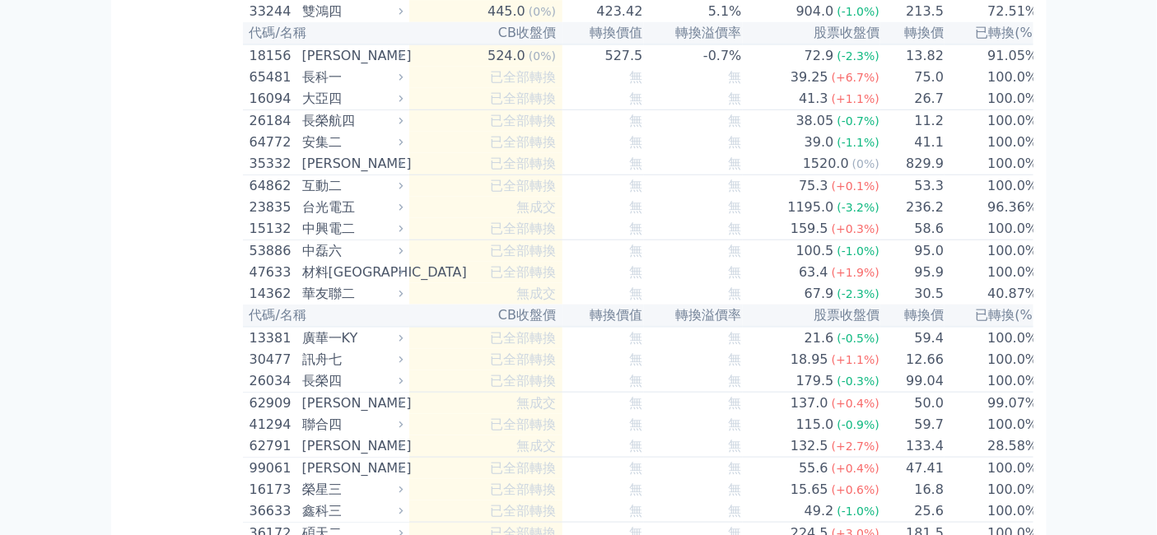
scroll to position [15003, 0]
